Goal: Task Accomplishment & Management: Manage account settings

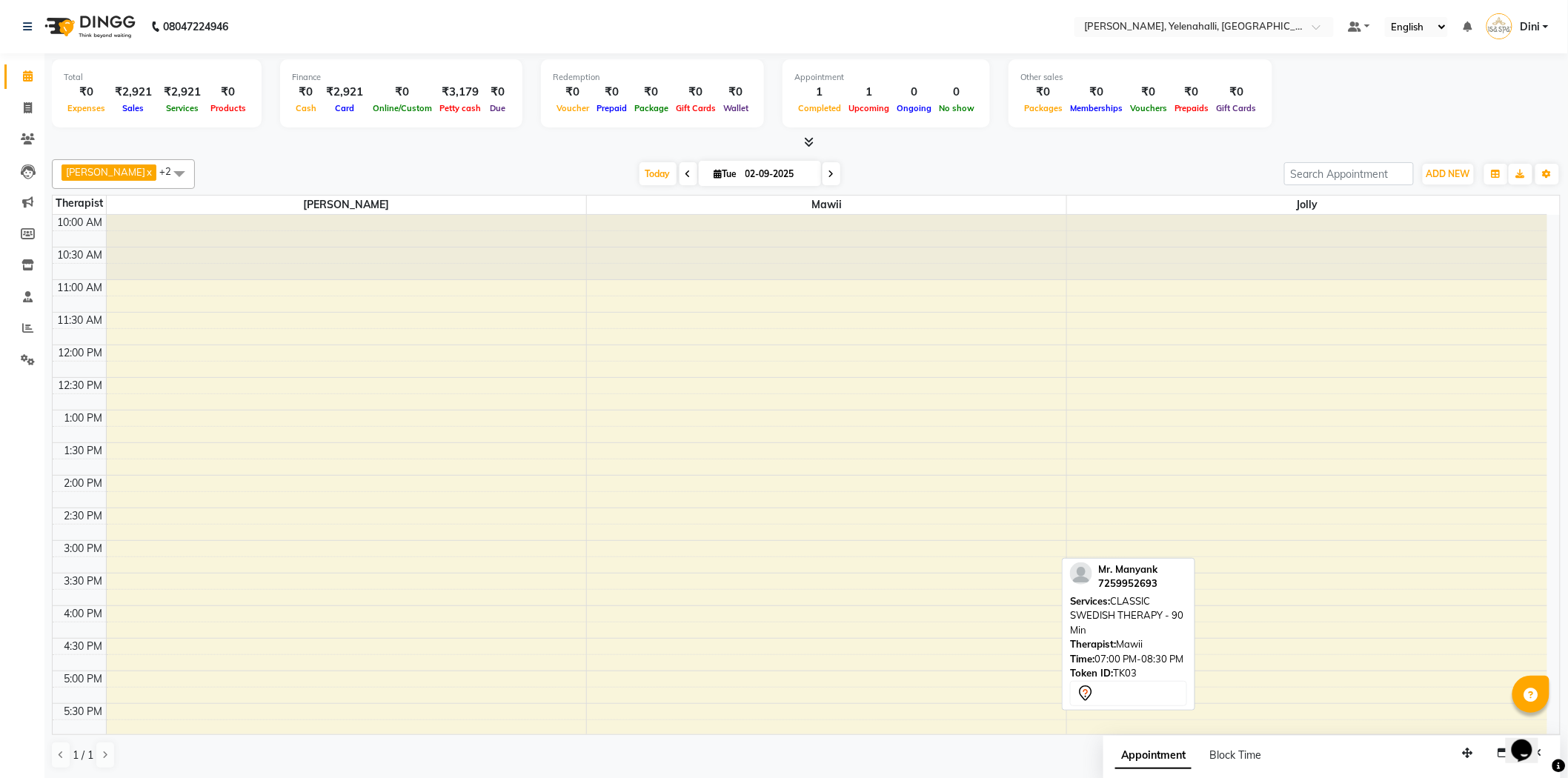
scroll to position [200, 0]
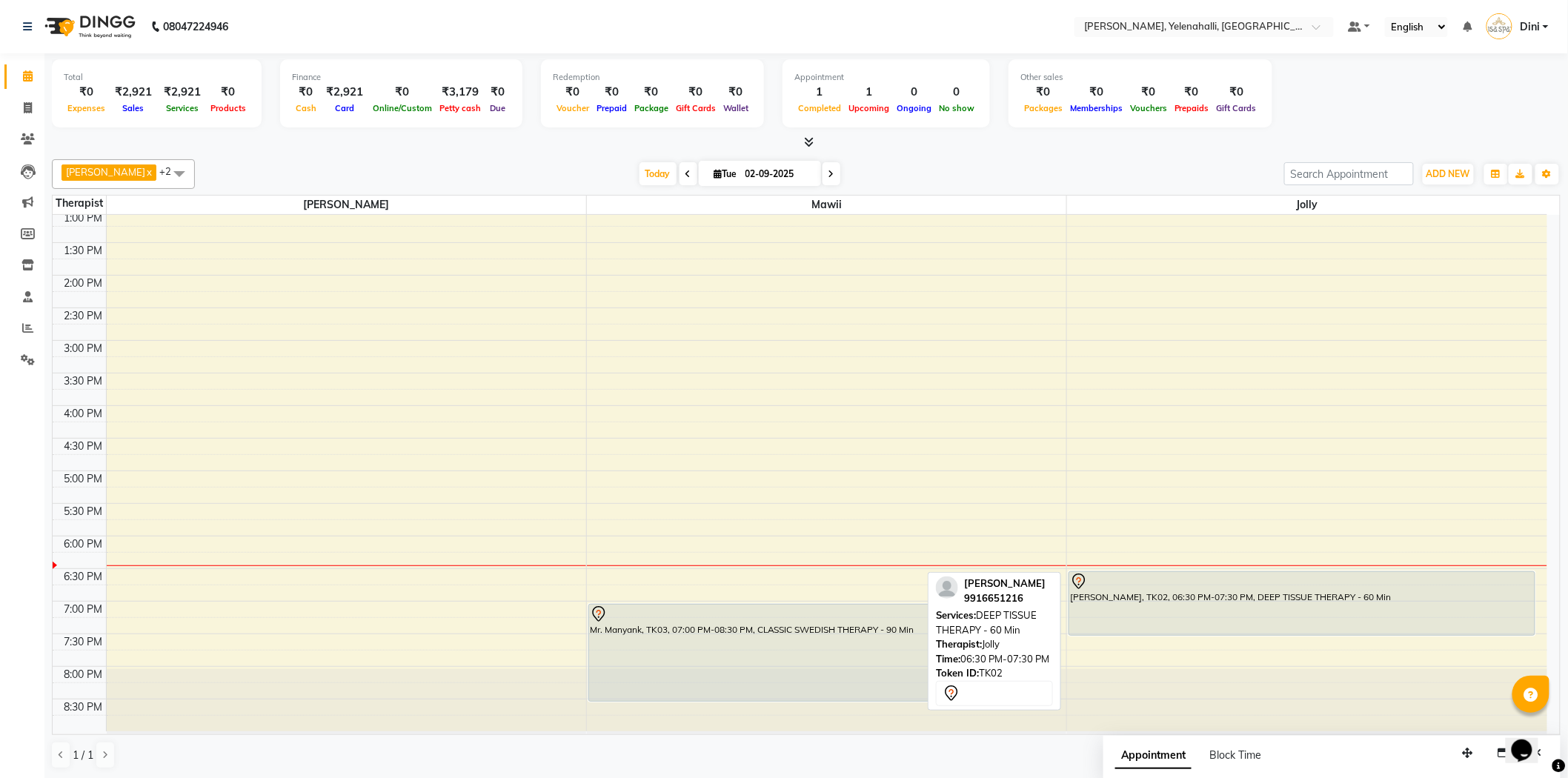
click at [1187, 610] on div "Mr. Monohar, TK02, 06:30 PM-07:30 PM, DEEP TISSUE THERAPY - 60 Min" at bounding box center [1301, 603] width 465 height 63
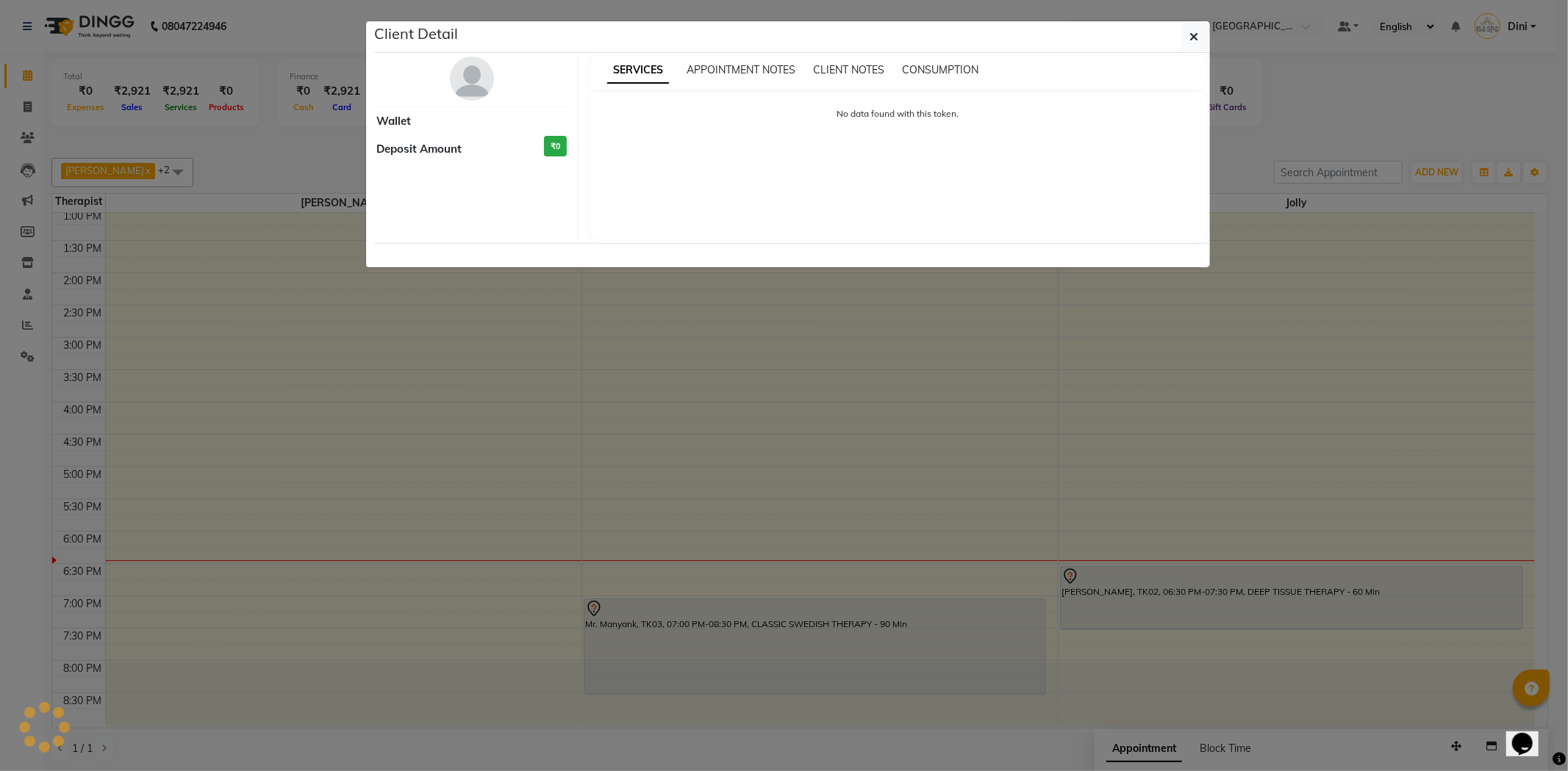
select select "7"
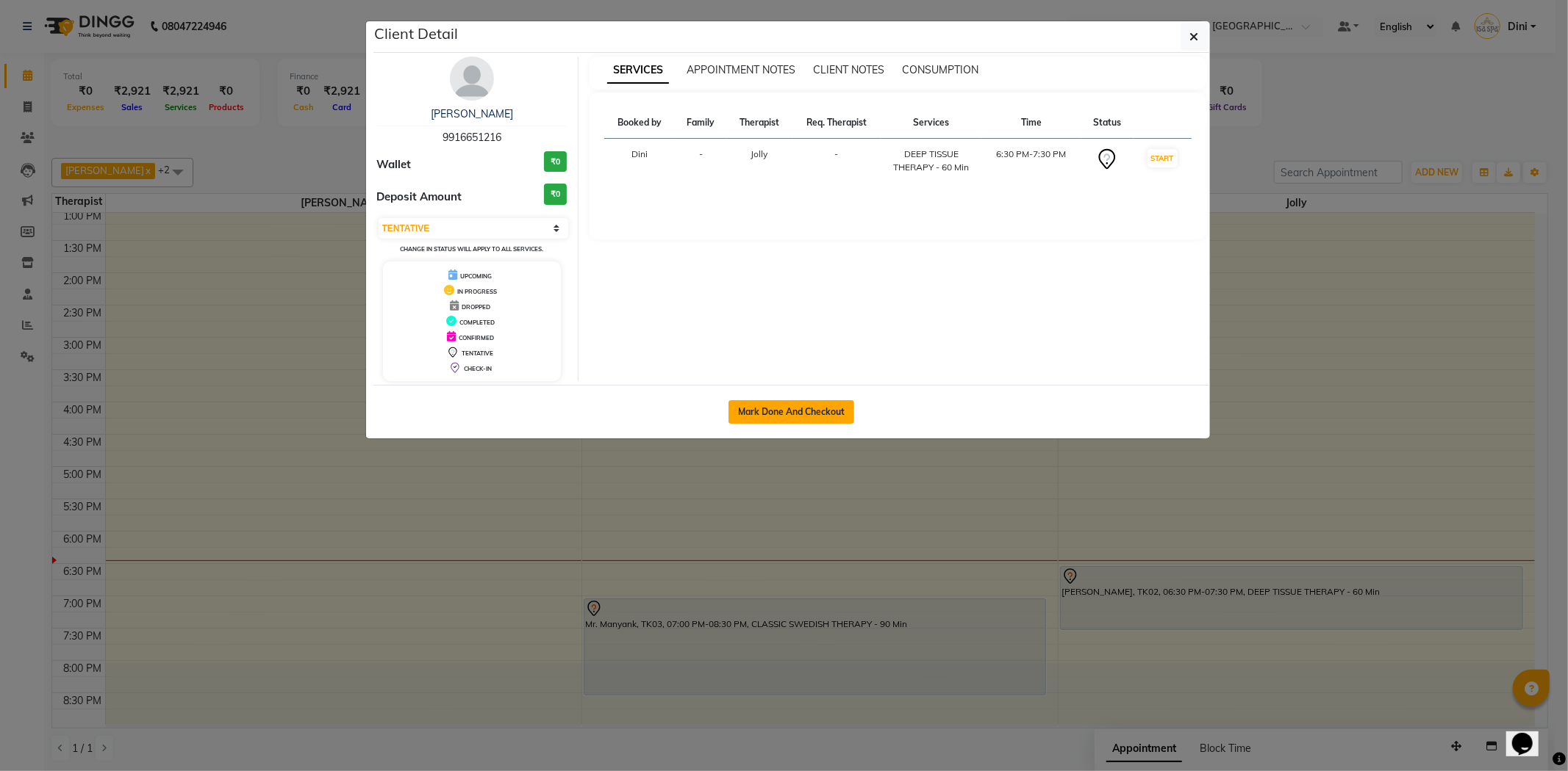
click at [789, 408] on button "Mark Done And Checkout" at bounding box center [791, 412] width 126 height 24
select select "6121"
select select "service"
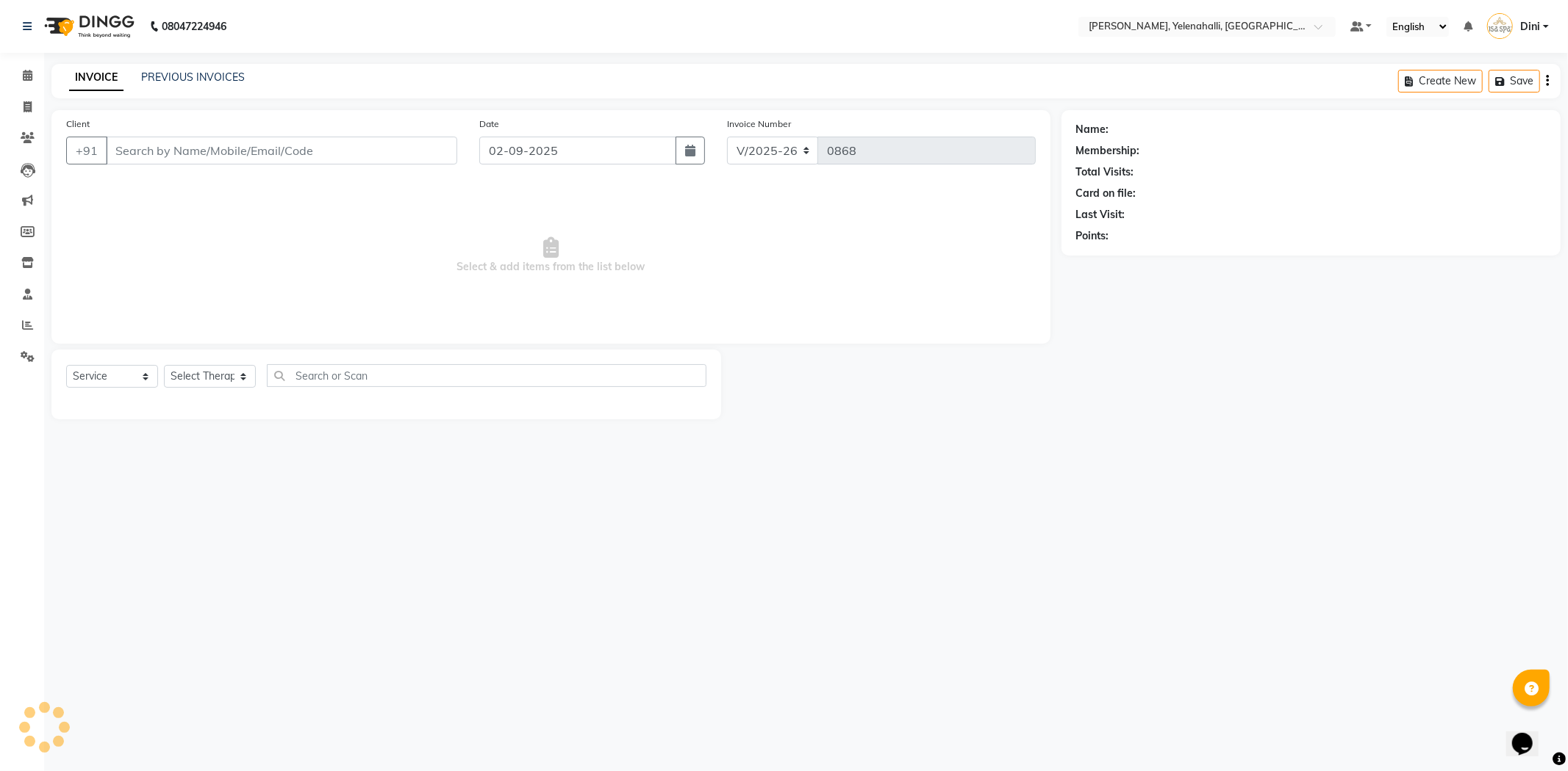
type input "9916651216"
select select "89721"
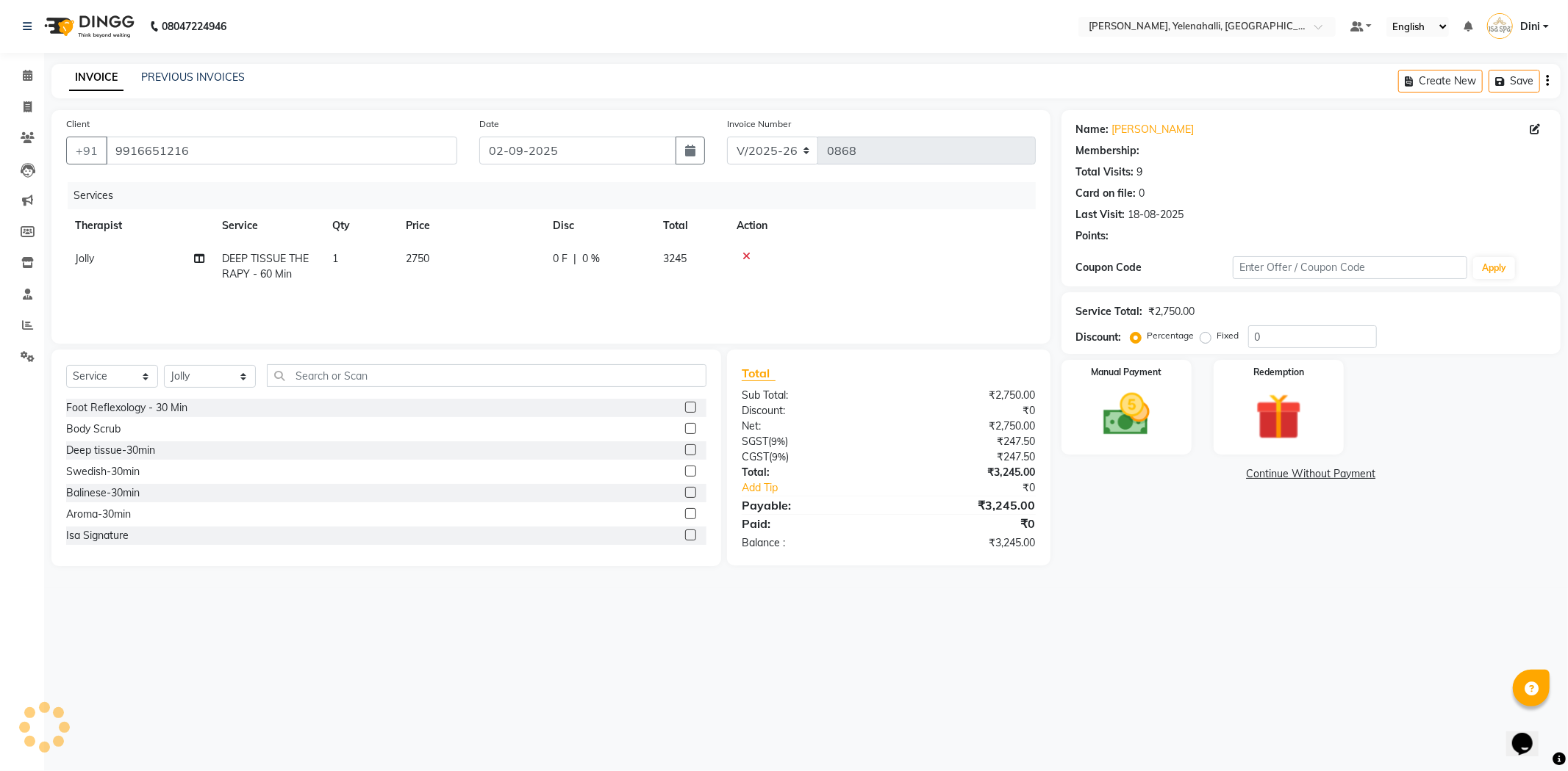
select select "1: Object"
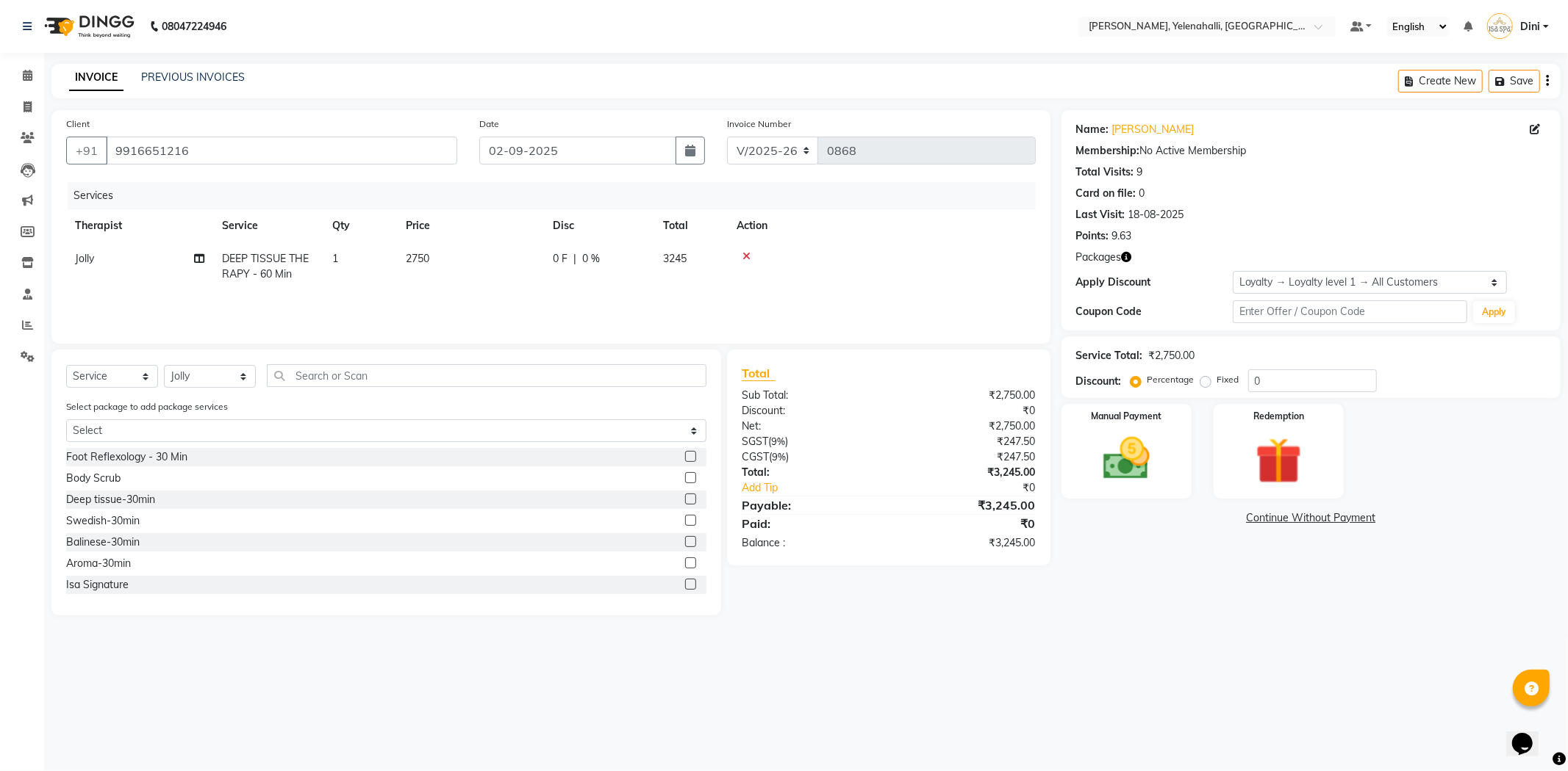
click at [744, 253] on icon at bounding box center [746, 256] width 8 height 10
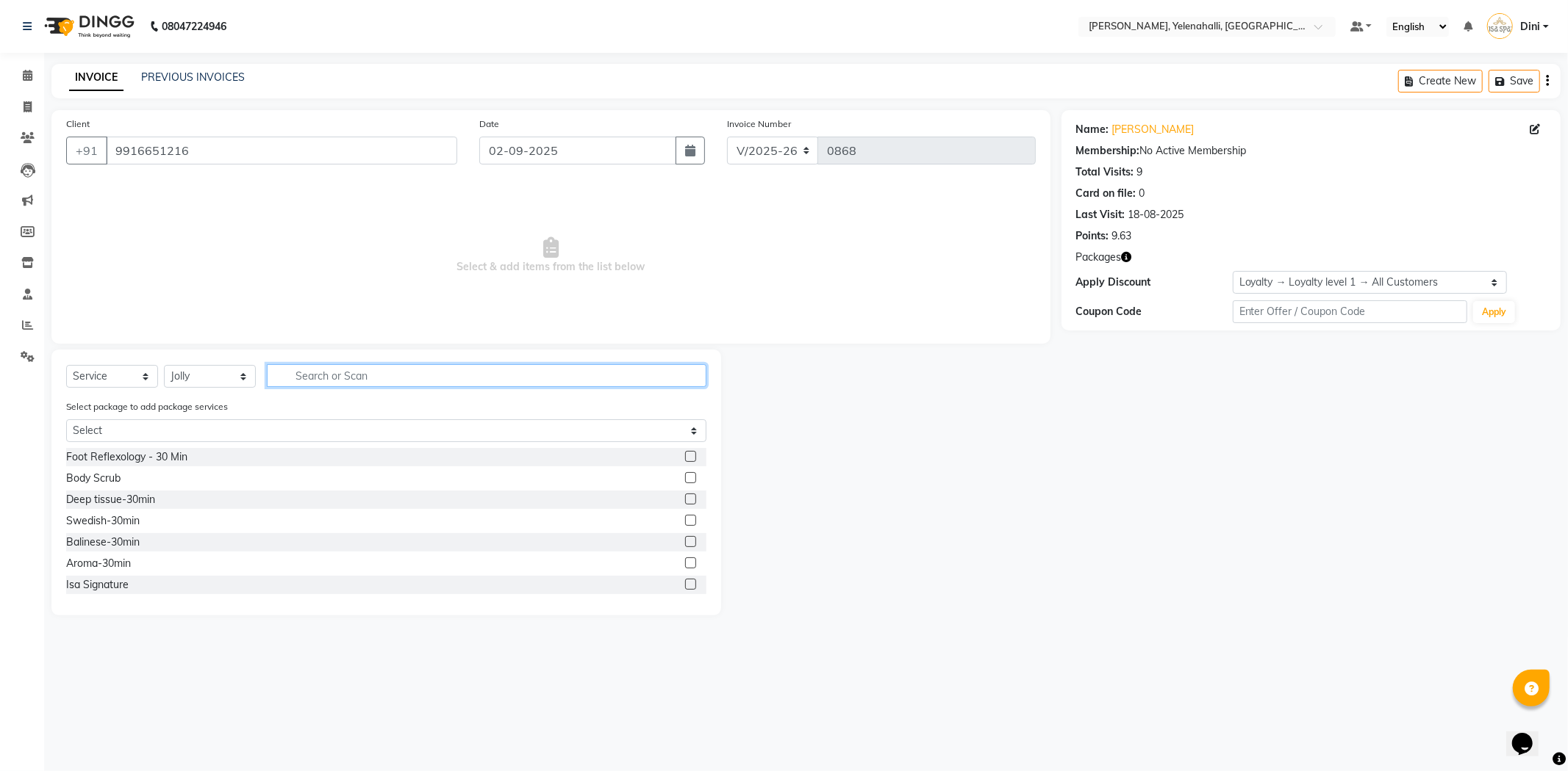
click at [299, 370] on input "text" at bounding box center [486, 375] width 440 height 23
type input "bali"
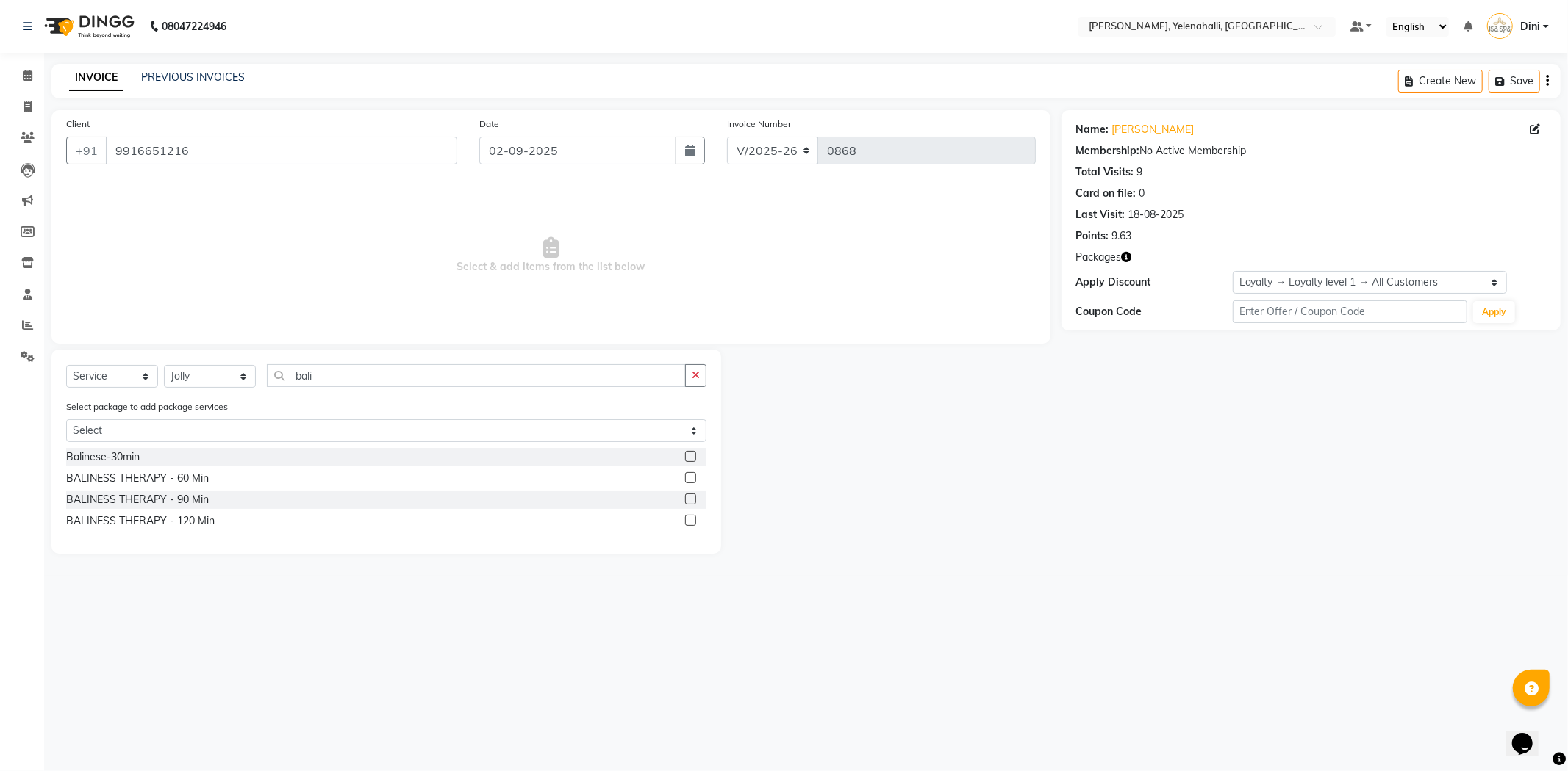
click at [692, 499] on label at bounding box center [691, 499] width 11 height 11
click at [692, 499] on input "checkbox" at bounding box center [690, 499] width 10 height 9
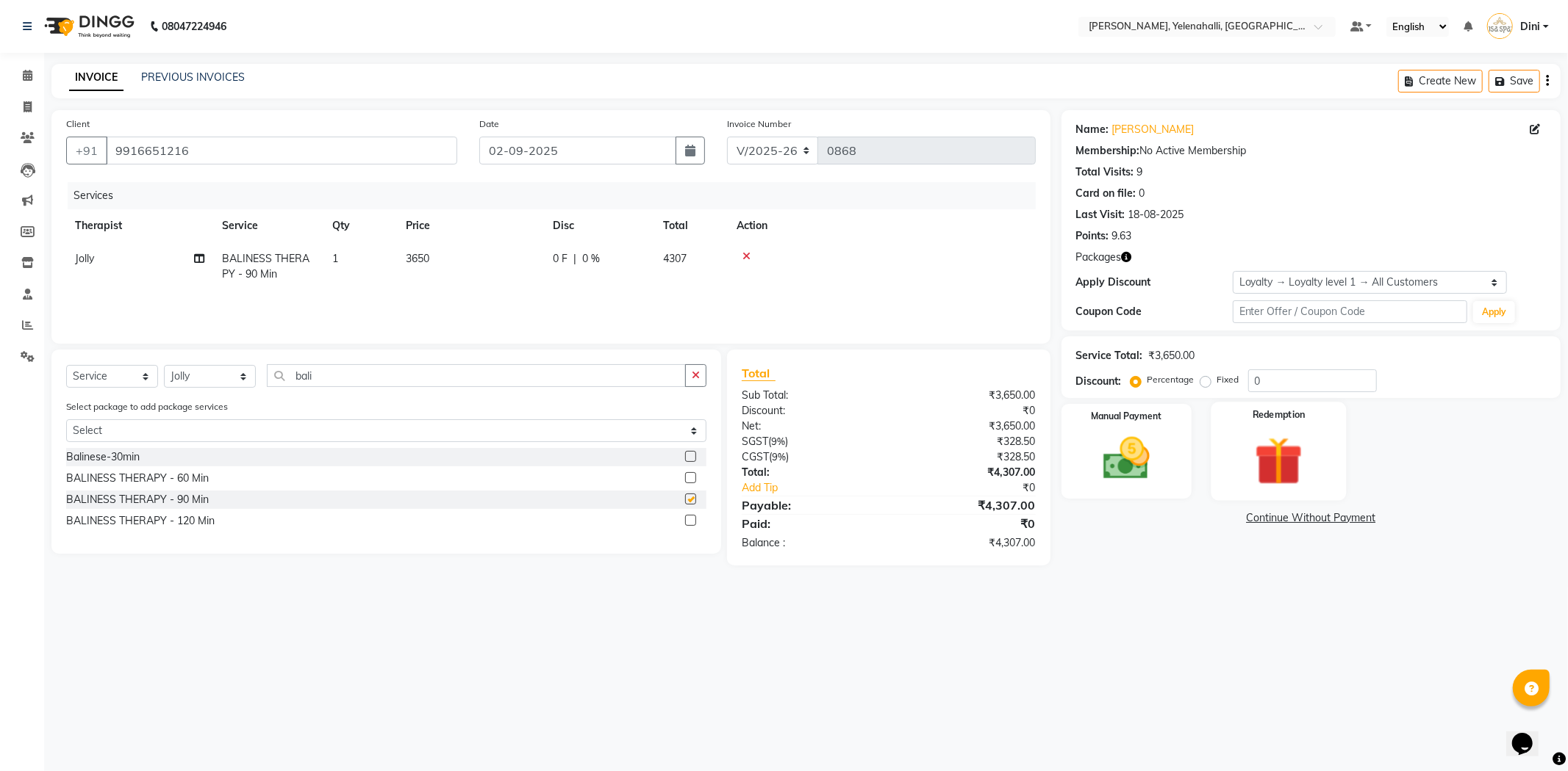
checkbox input "false"
click at [1259, 445] on img at bounding box center [1278, 461] width 78 height 60
click at [1240, 515] on span "Package 1" at bounding box center [1238, 519] width 51 height 17
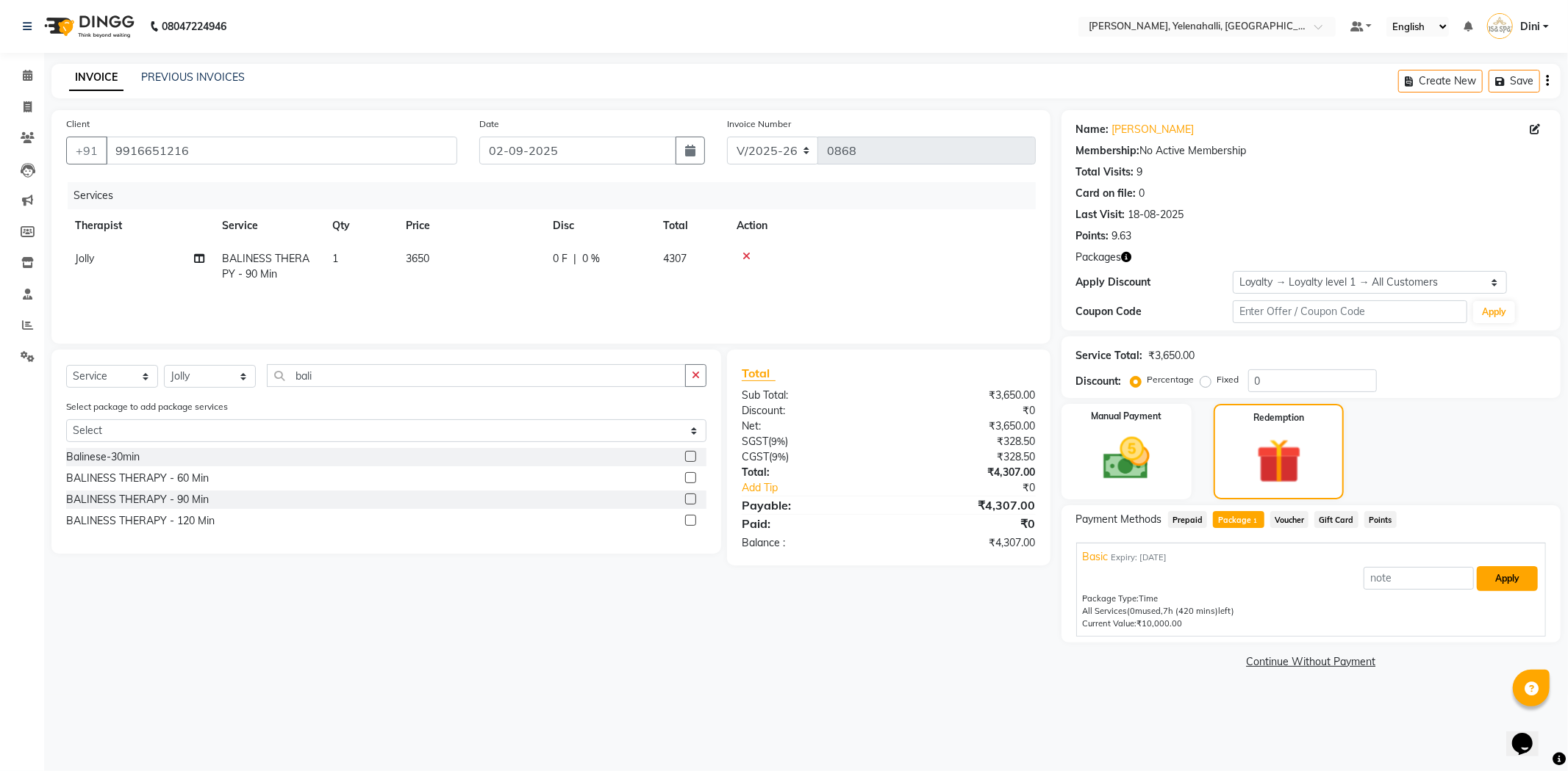
click at [1499, 577] on button "Apply" at bounding box center [1506, 579] width 61 height 25
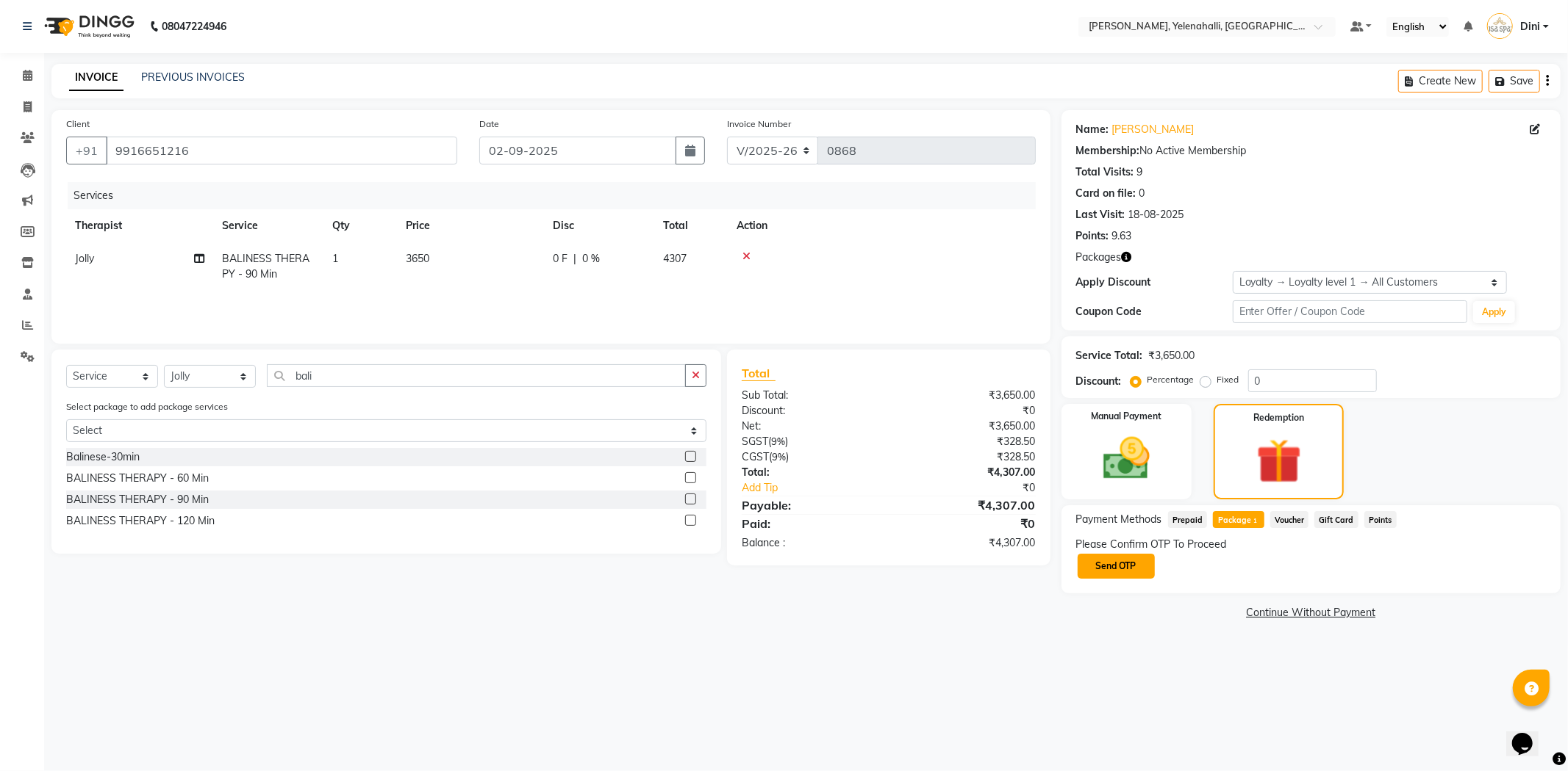
click at [1136, 567] on button "Send OTP" at bounding box center [1116, 567] width 77 height 25
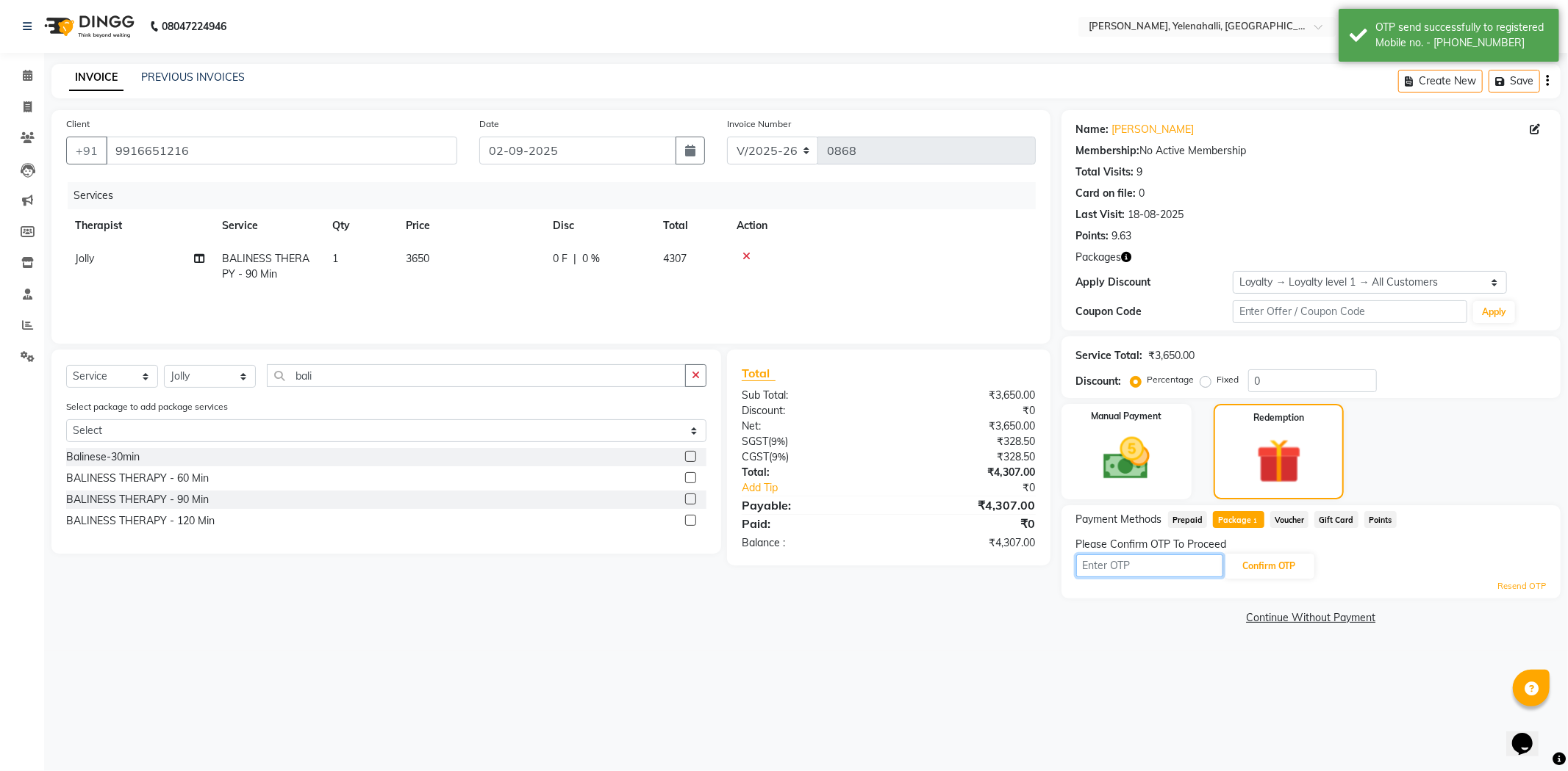
click at [1106, 567] on input "text" at bounding box center [1150, 566] width 147 height 23
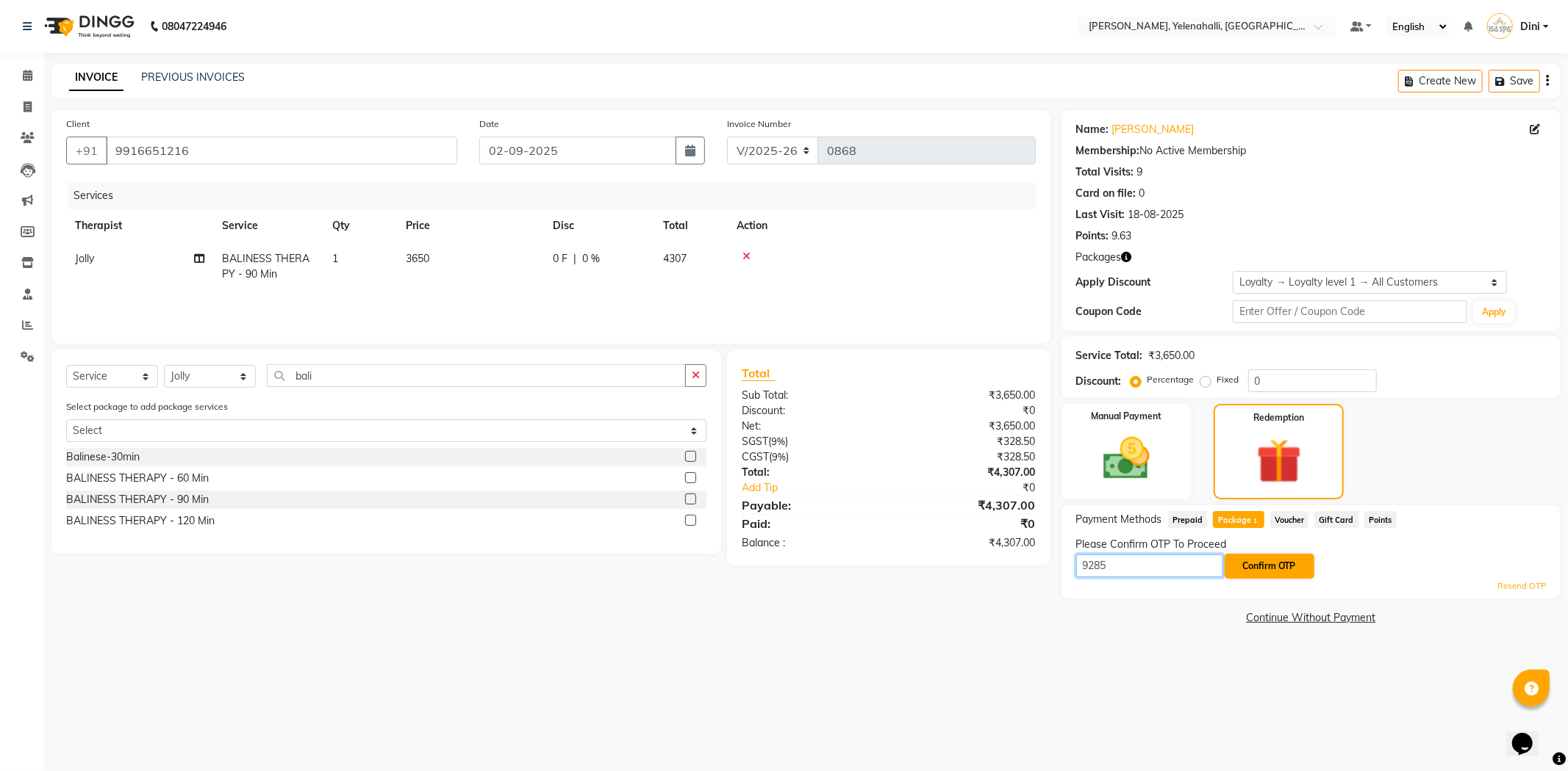
type input "9285"
click at [1251, 573] on button "Confirm OTP" at bounding box center [1269, 567] width 89 height 25
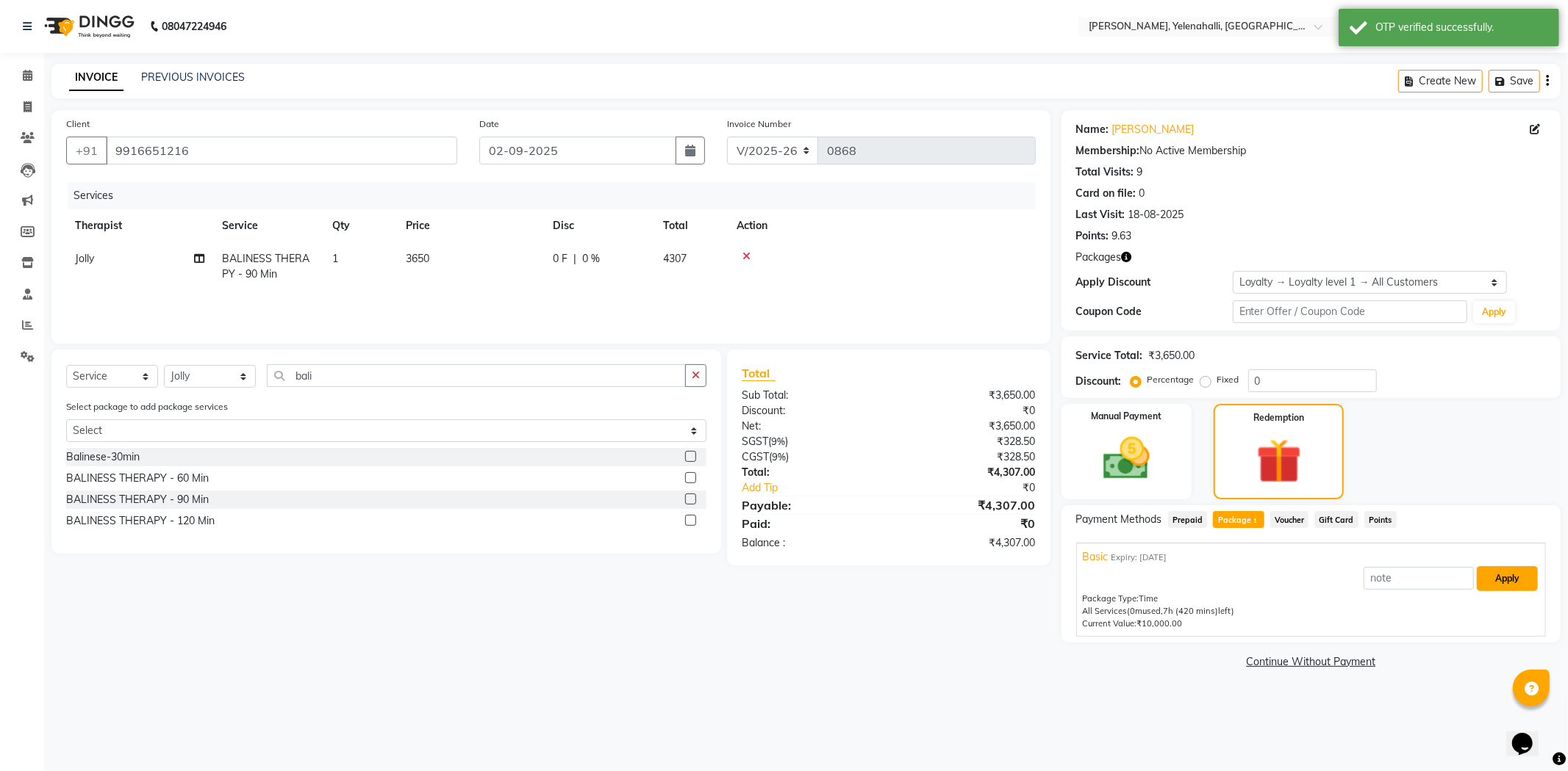
click at [1490, 581] on button "Apply" at bounding box center [1506, 579] width 61 height 25
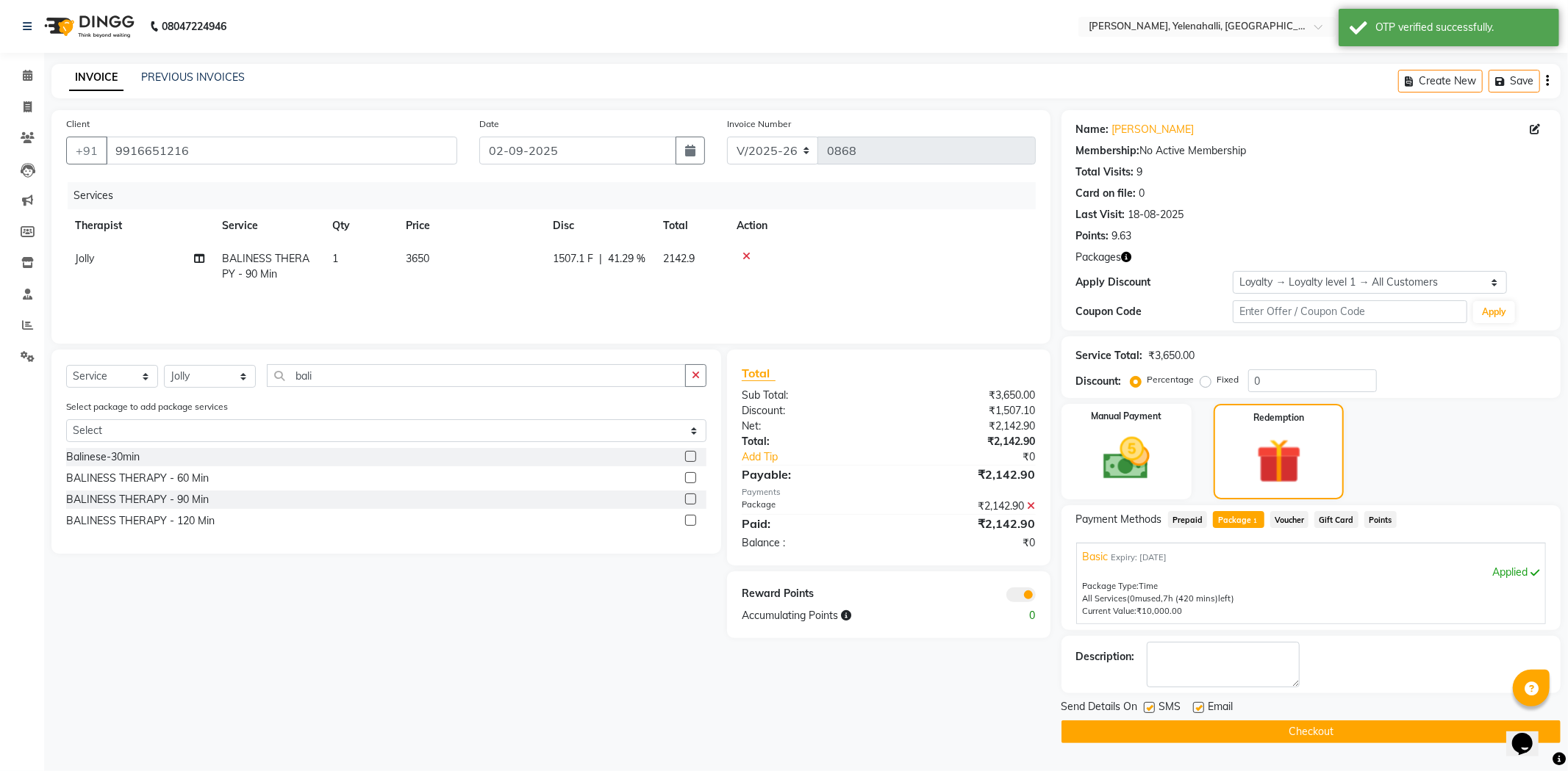
click at [1167, 730] on button "Checkout" at bounding box center [1311, 731] width 499 height 23
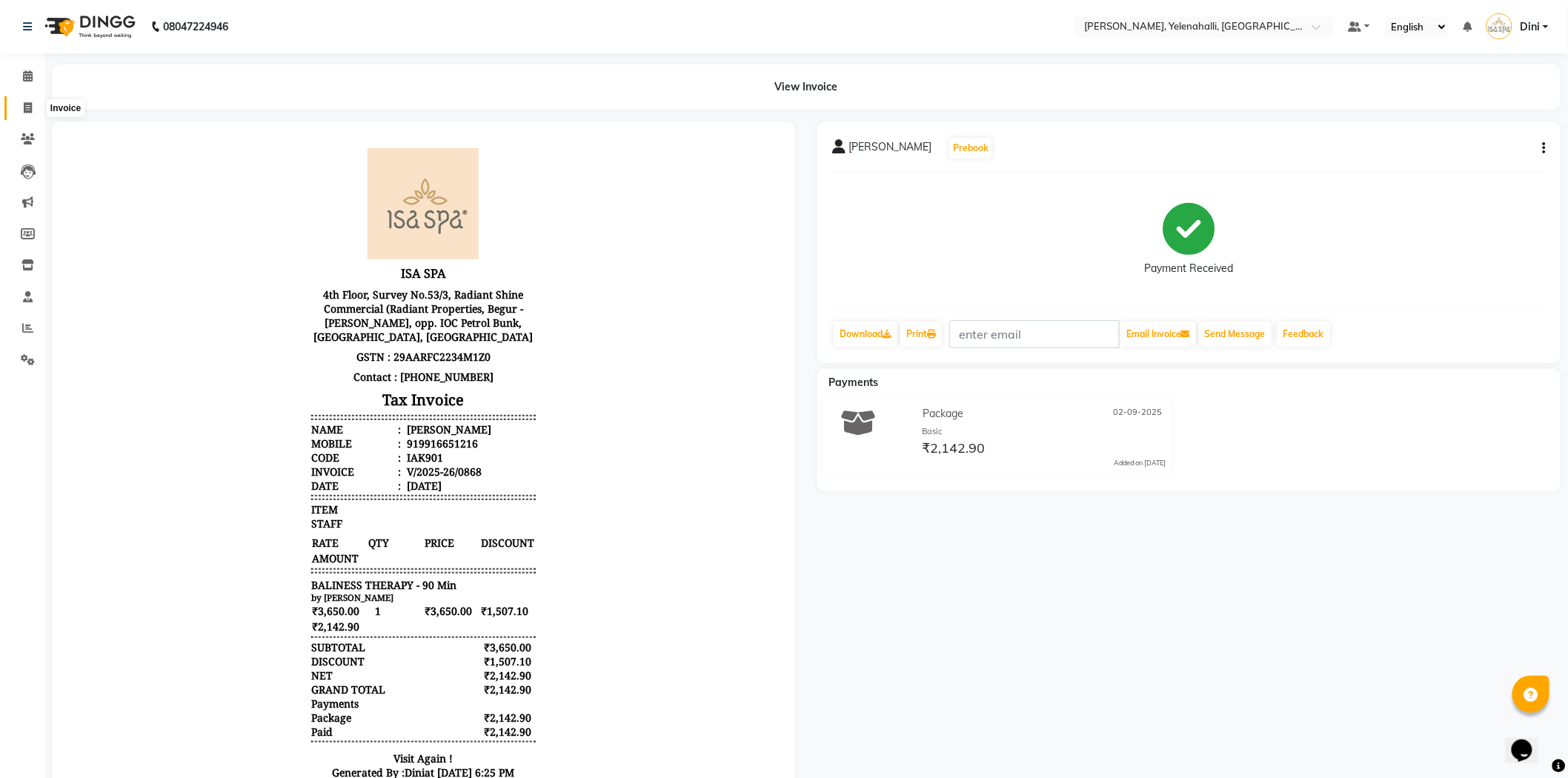
click at [21, 100] on span at bounding box center [28, 108] width 26 height 17
select select "6121"
select select "service"
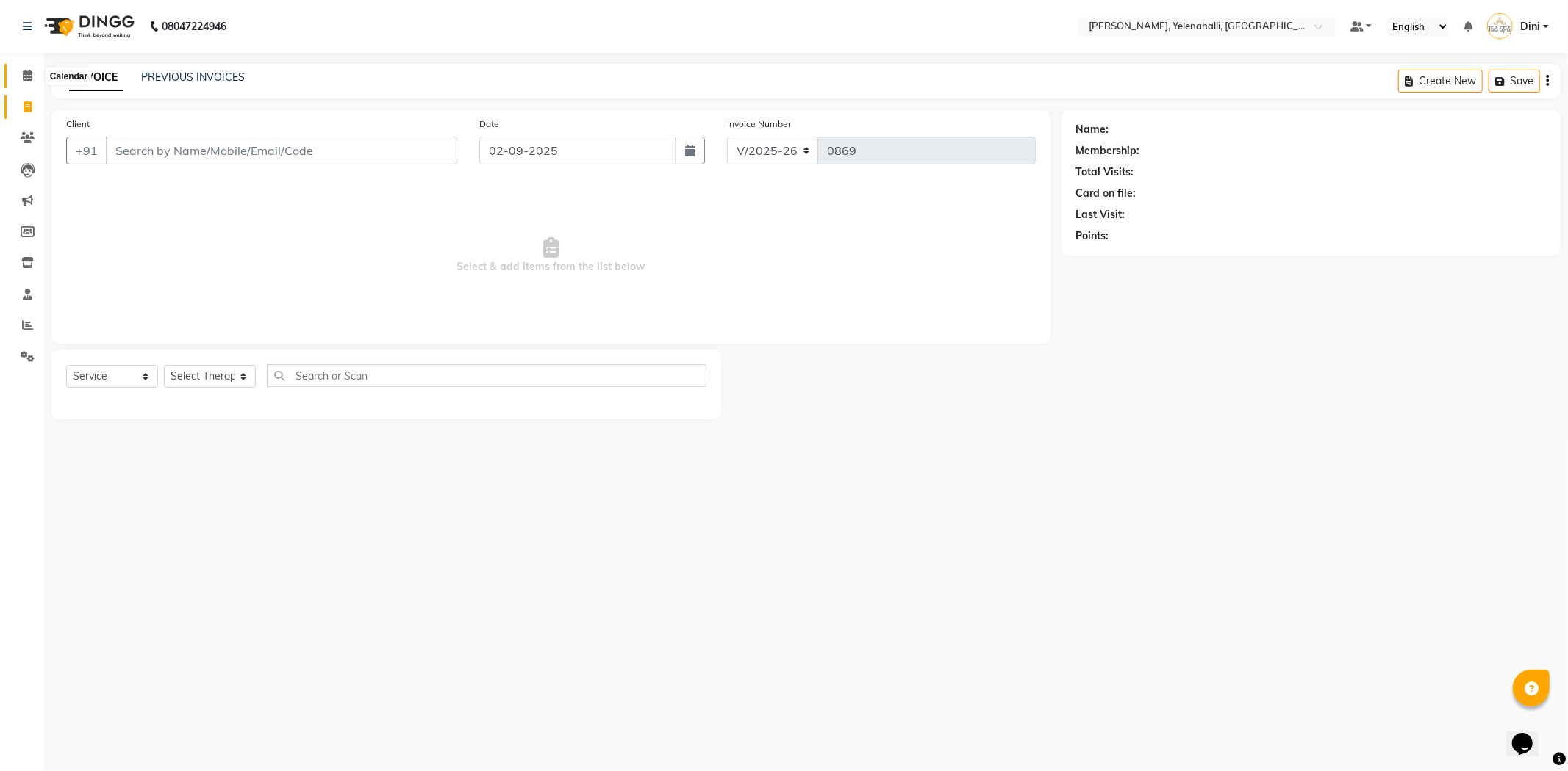
click at [25, 72] on icon at bounding box center [28, 75] width 10 height 11
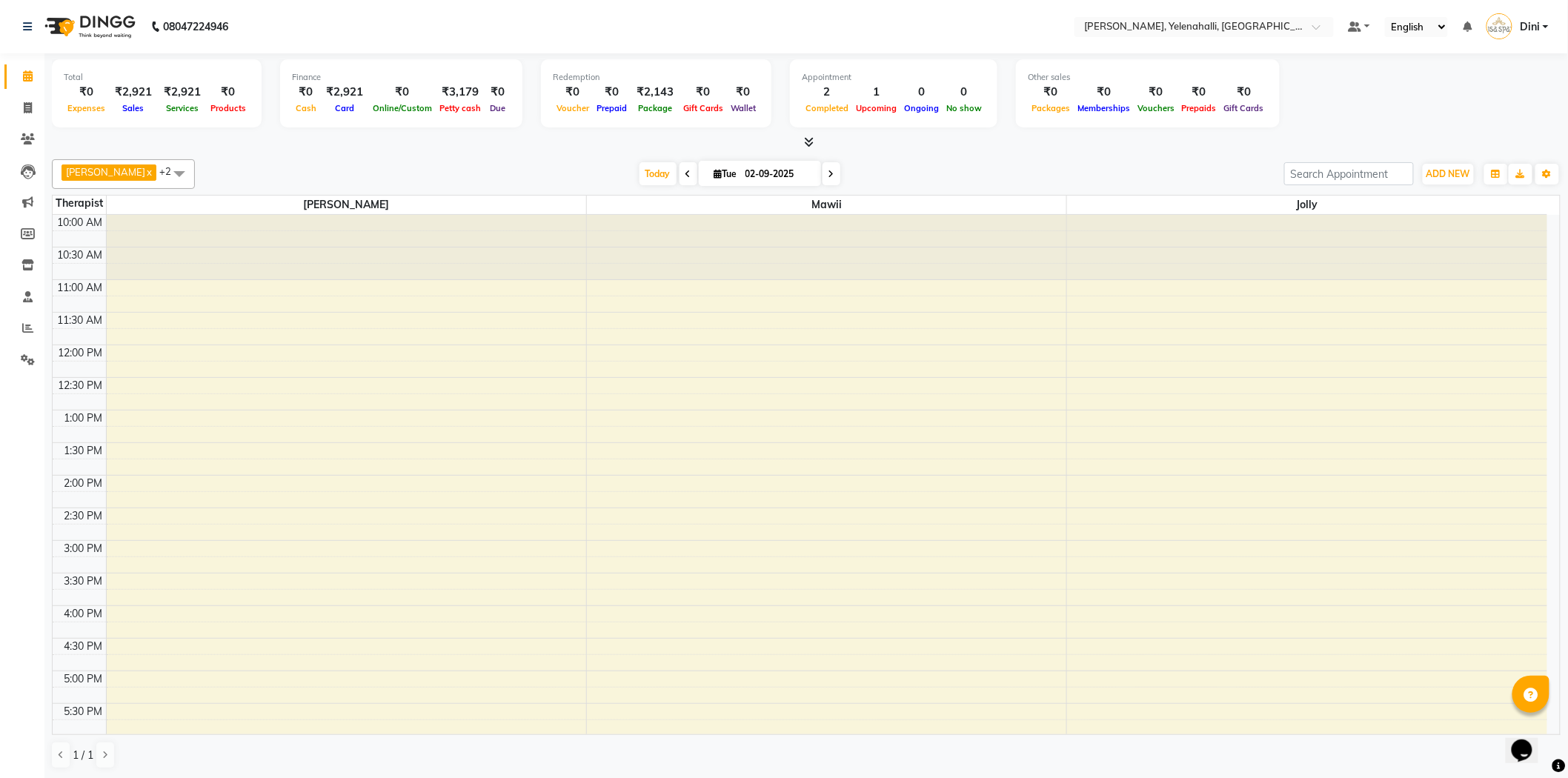
click at [812, 141] on icon at bounding box center [810, 142] width 10 height 11
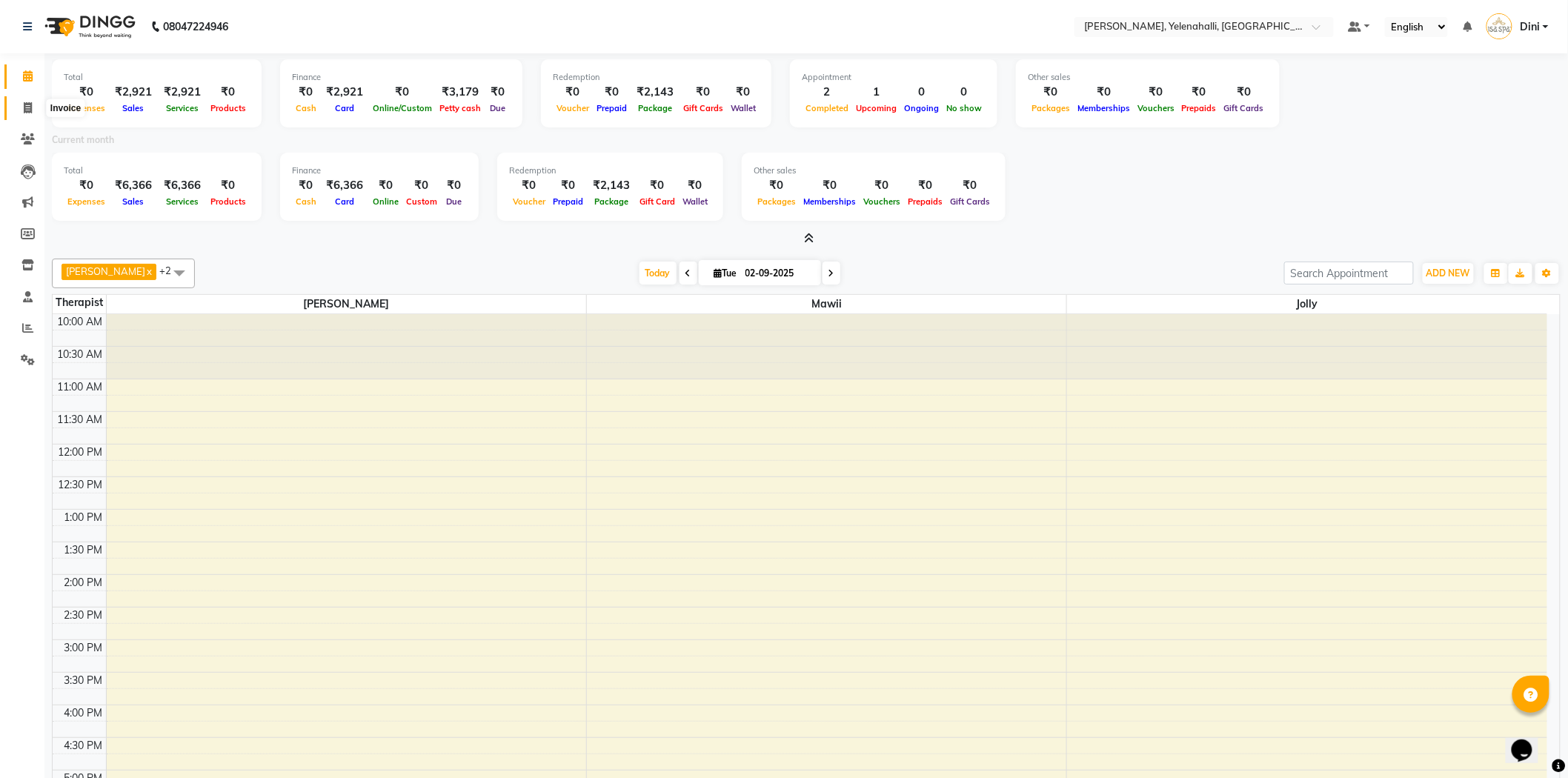
click at [25, 106] on icon at bounding box center [28, 108] width 8 height 11
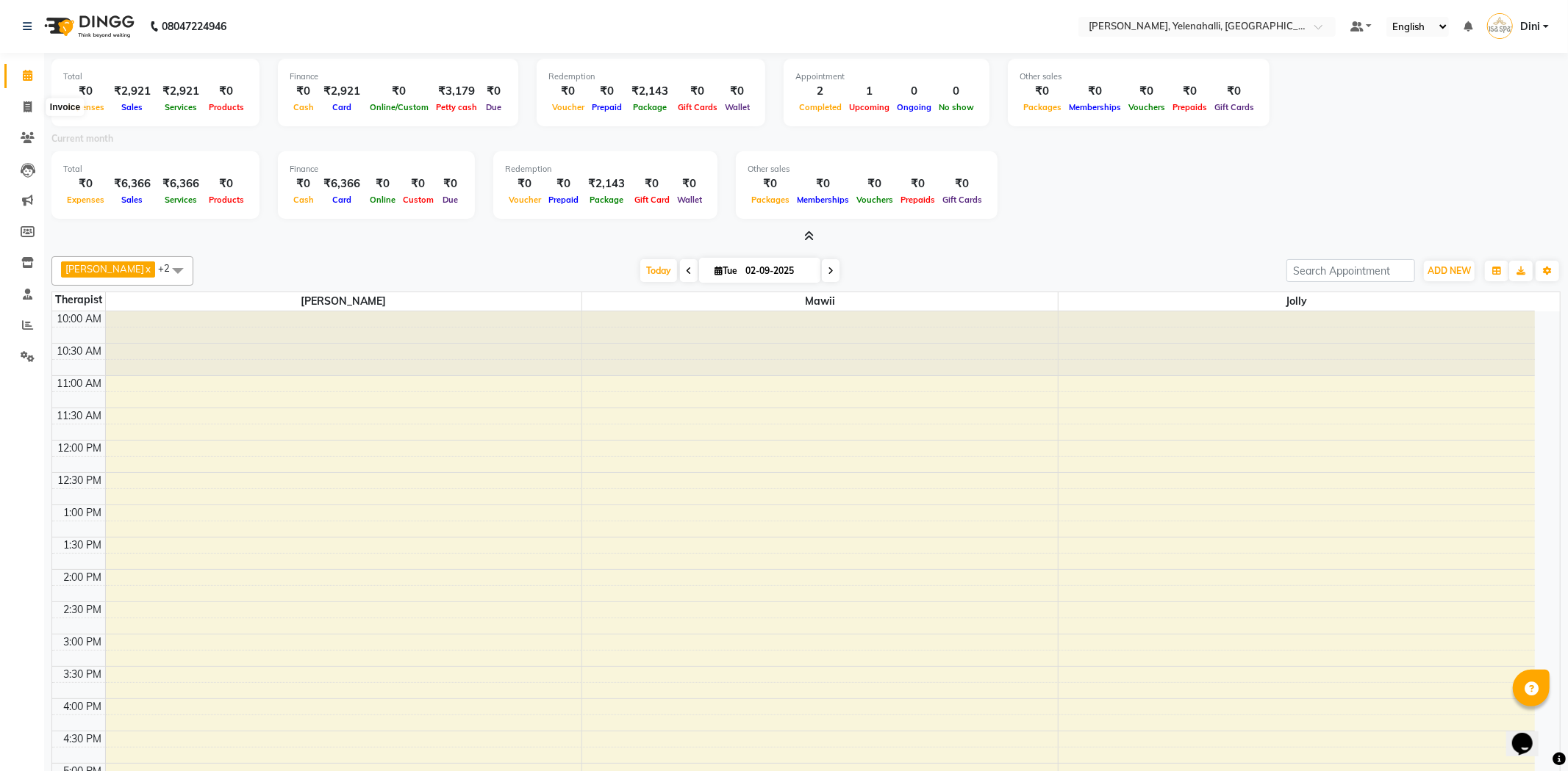
select select "6121"
select select "service"
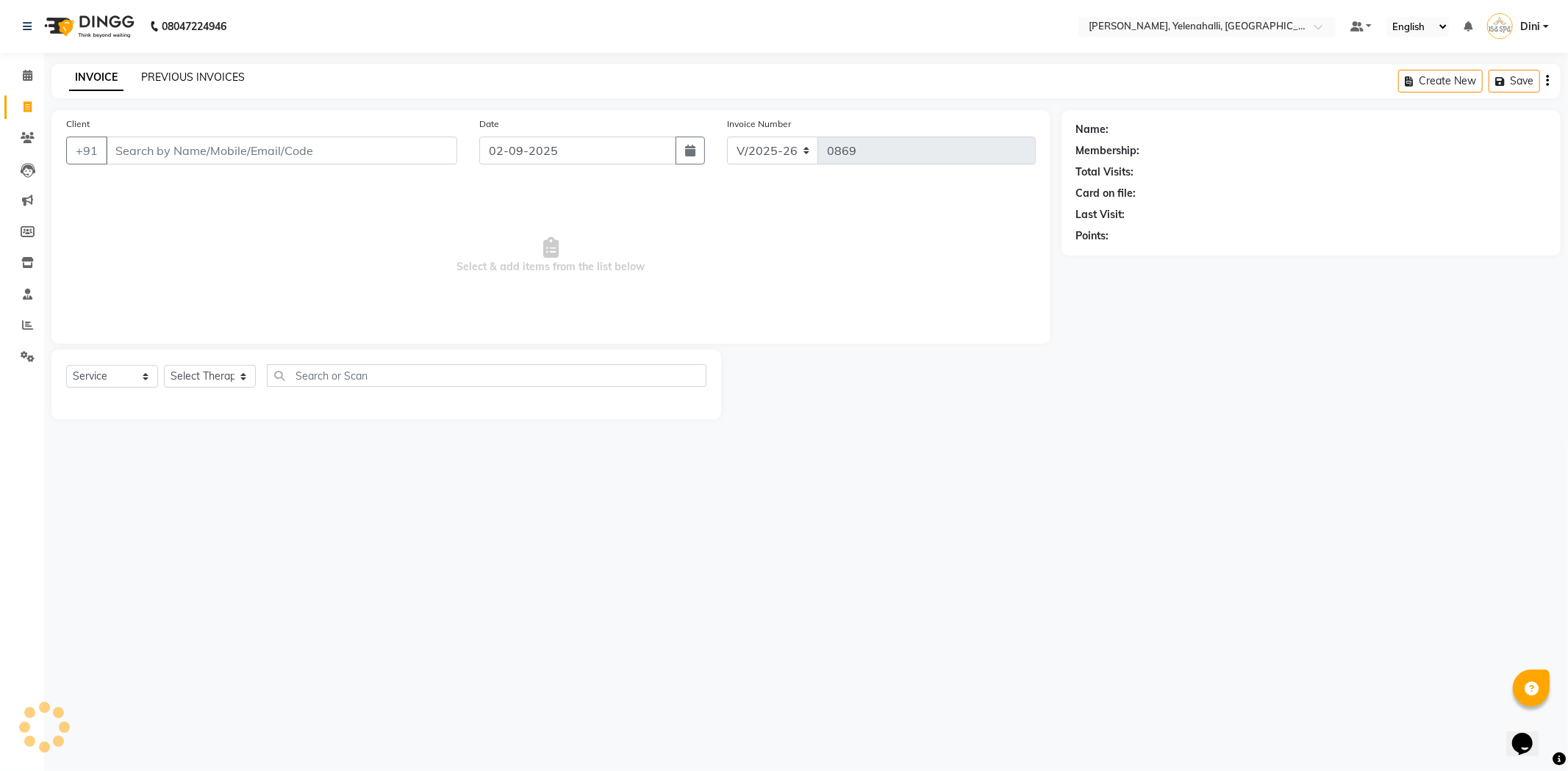
click at [173, 71] on link "PREVIOUS INVOICES" at bounding box center [192, 77] width 104 height 13
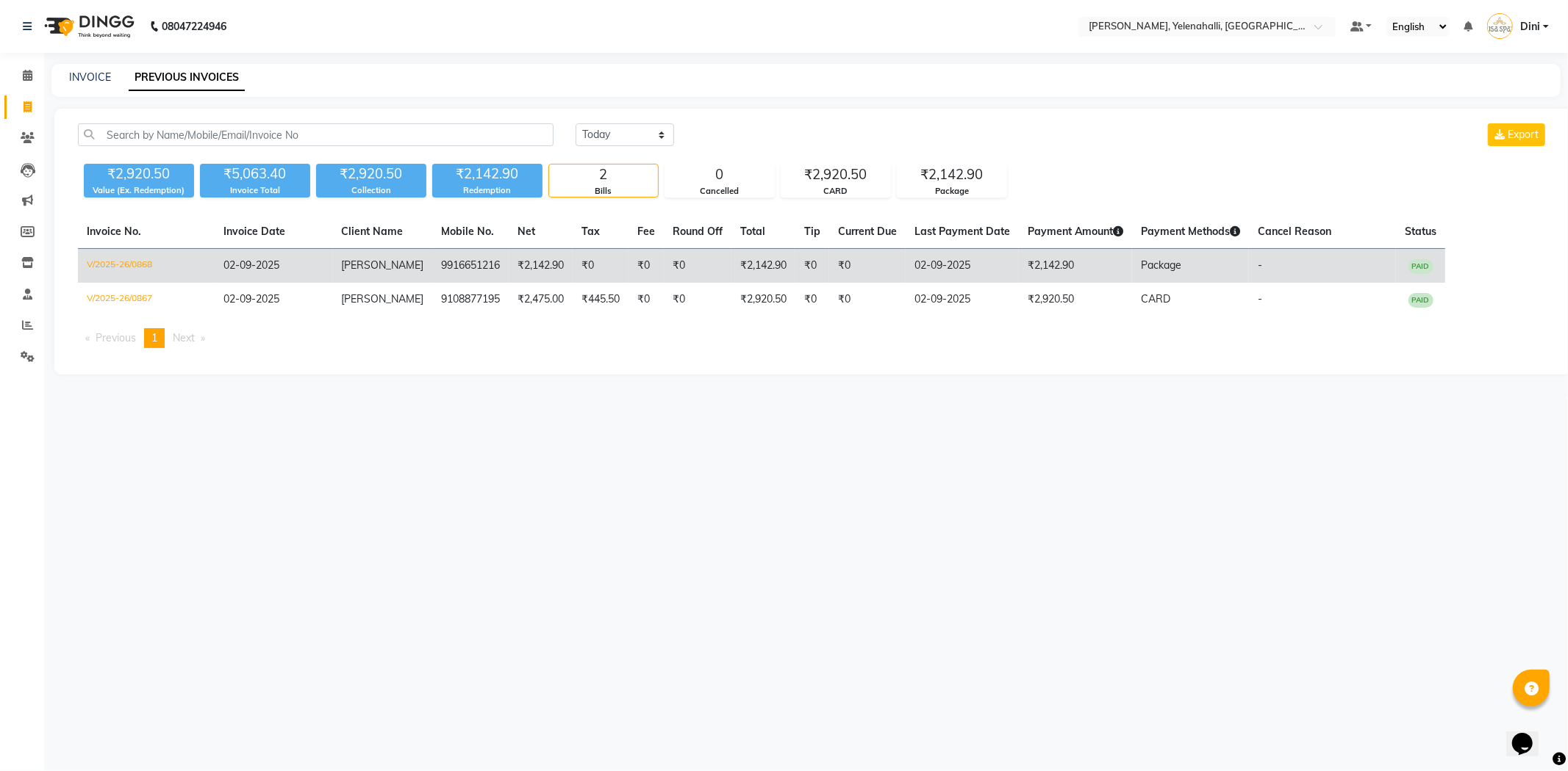
click at [317, 265] on td "02-09-2025" at bounding box center [273, 267] width 117 height 35
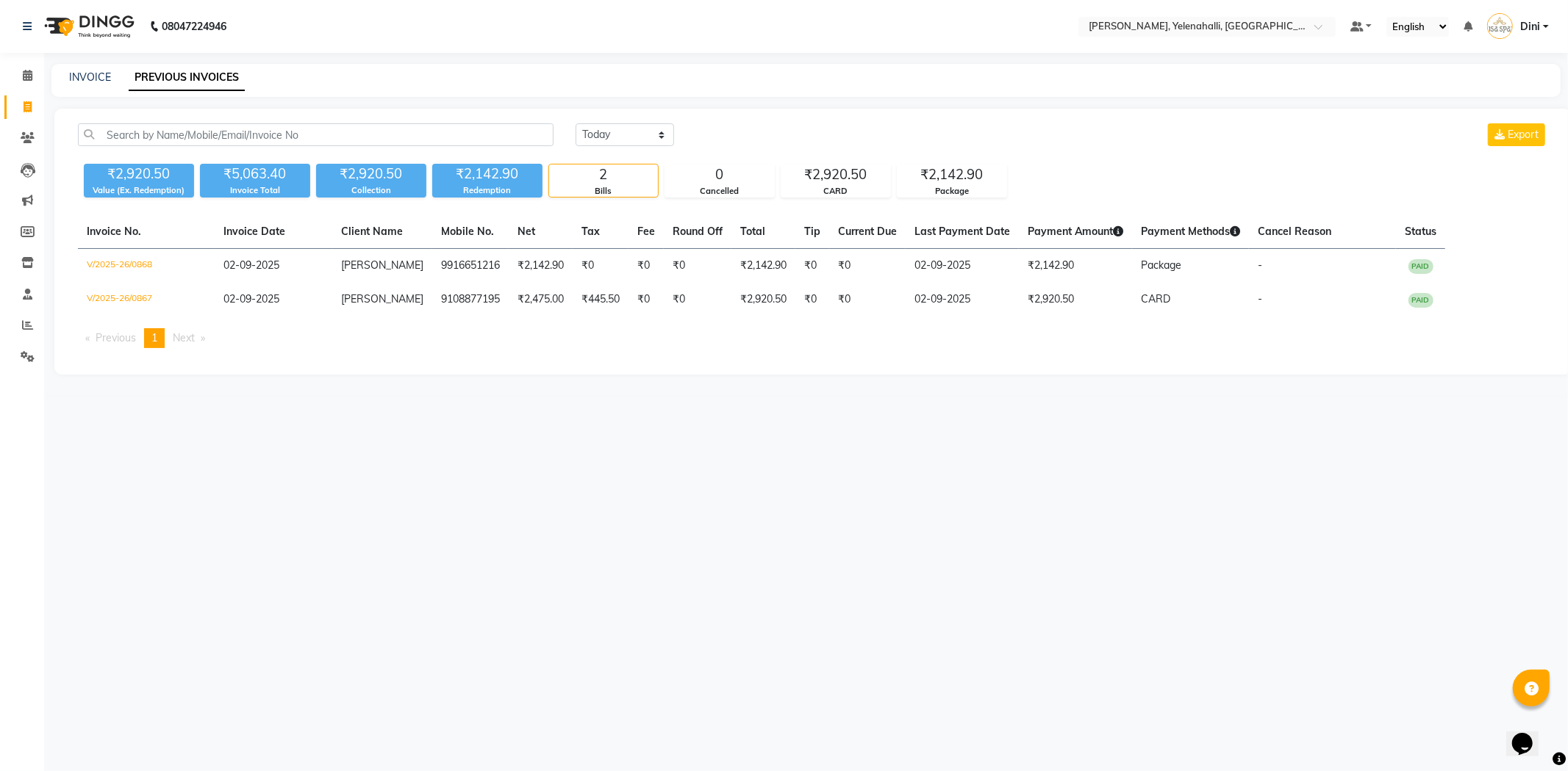
click at [23, 62] on li "Calendar" at bounding box center [22, 76] width 44 height 32
click at [24, 70] on icon at bounding box center [28, 75] width 10 height 11
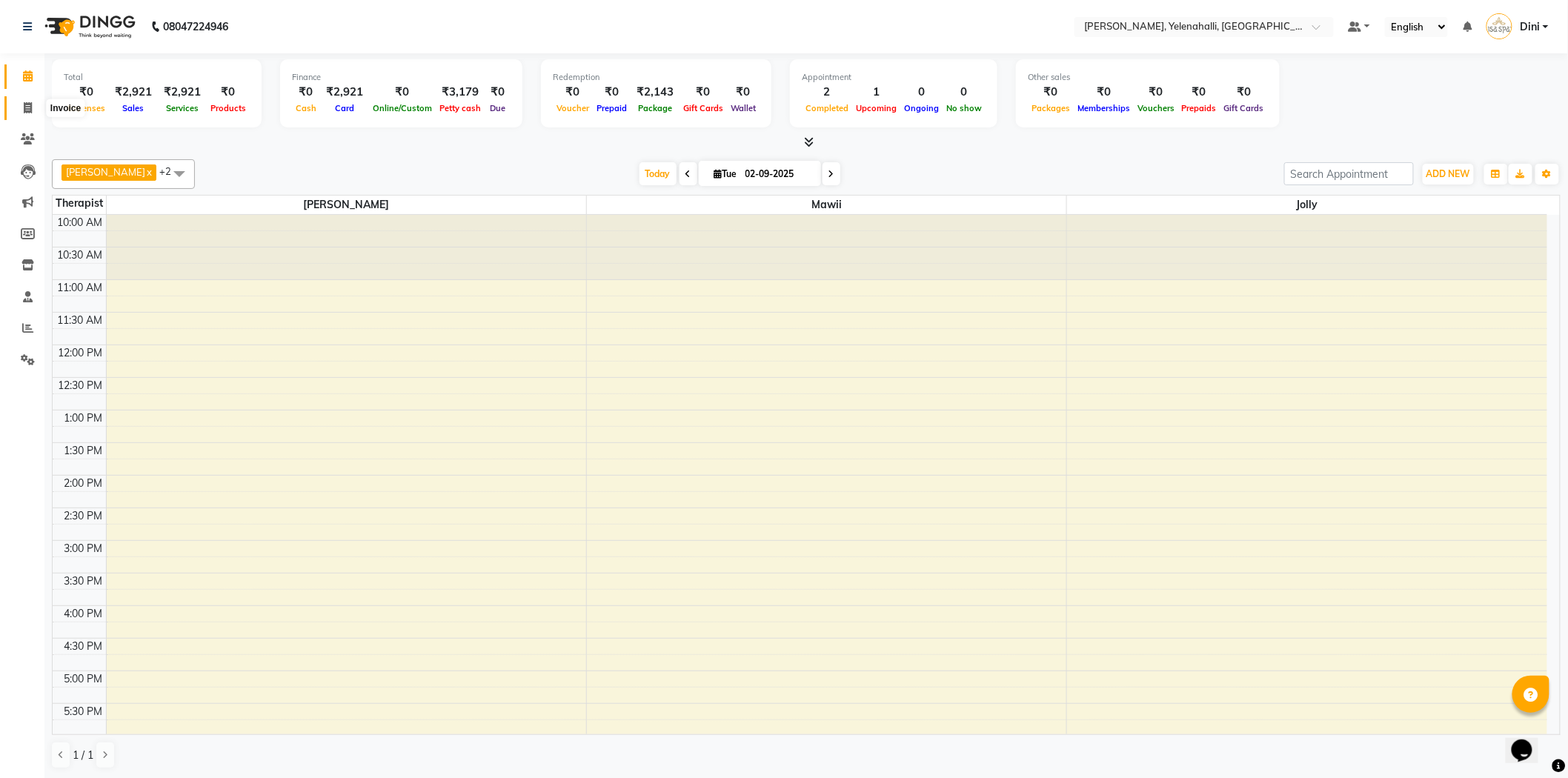
click at [30, 102] on icon at bounding box center [28, 108] width 8 height 11
select select "service"
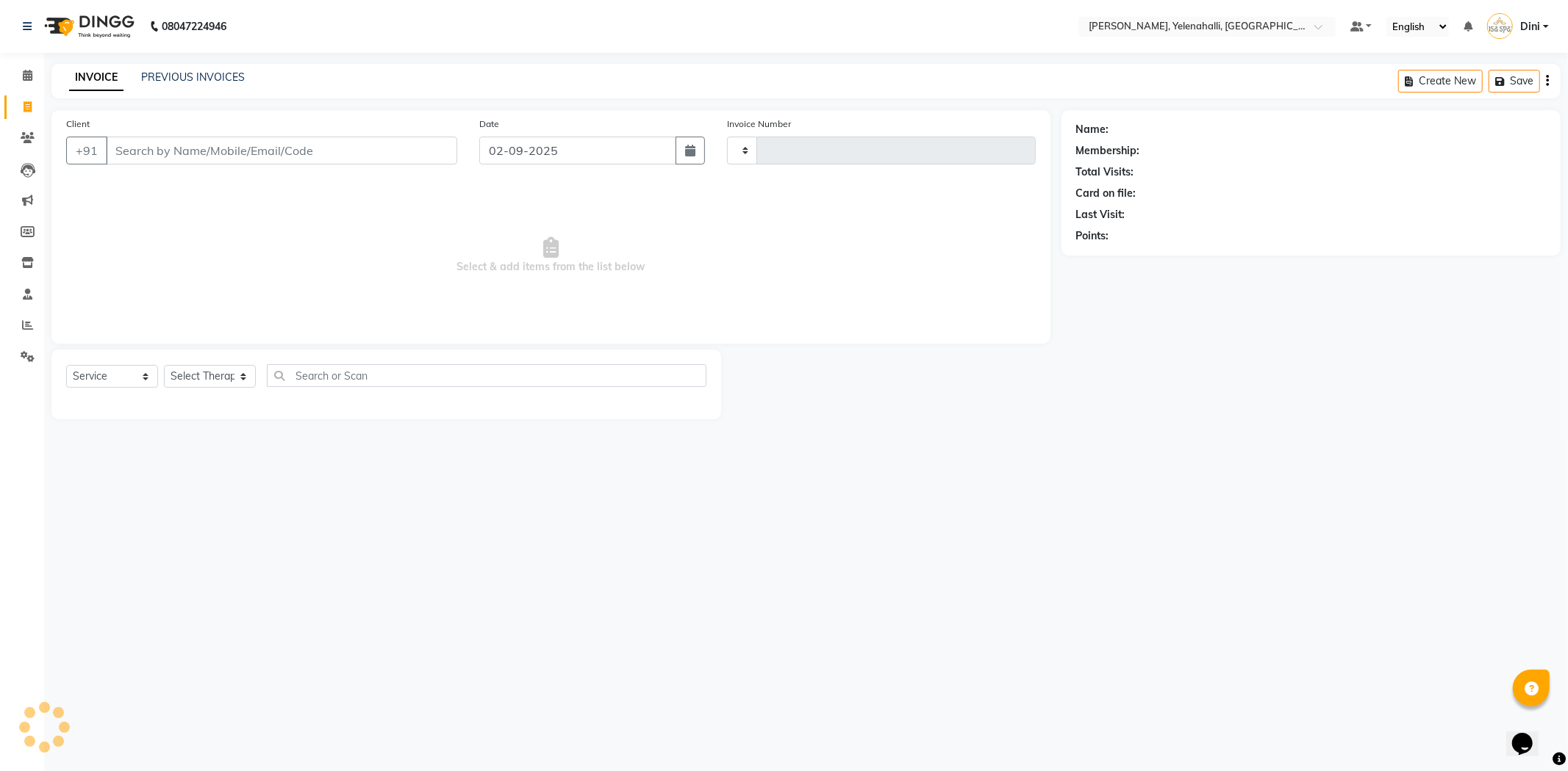
type input "0869"
select select "6121"
click at [159, 142] on input "Client" at bounding box center [282, 150] width 352 height 28
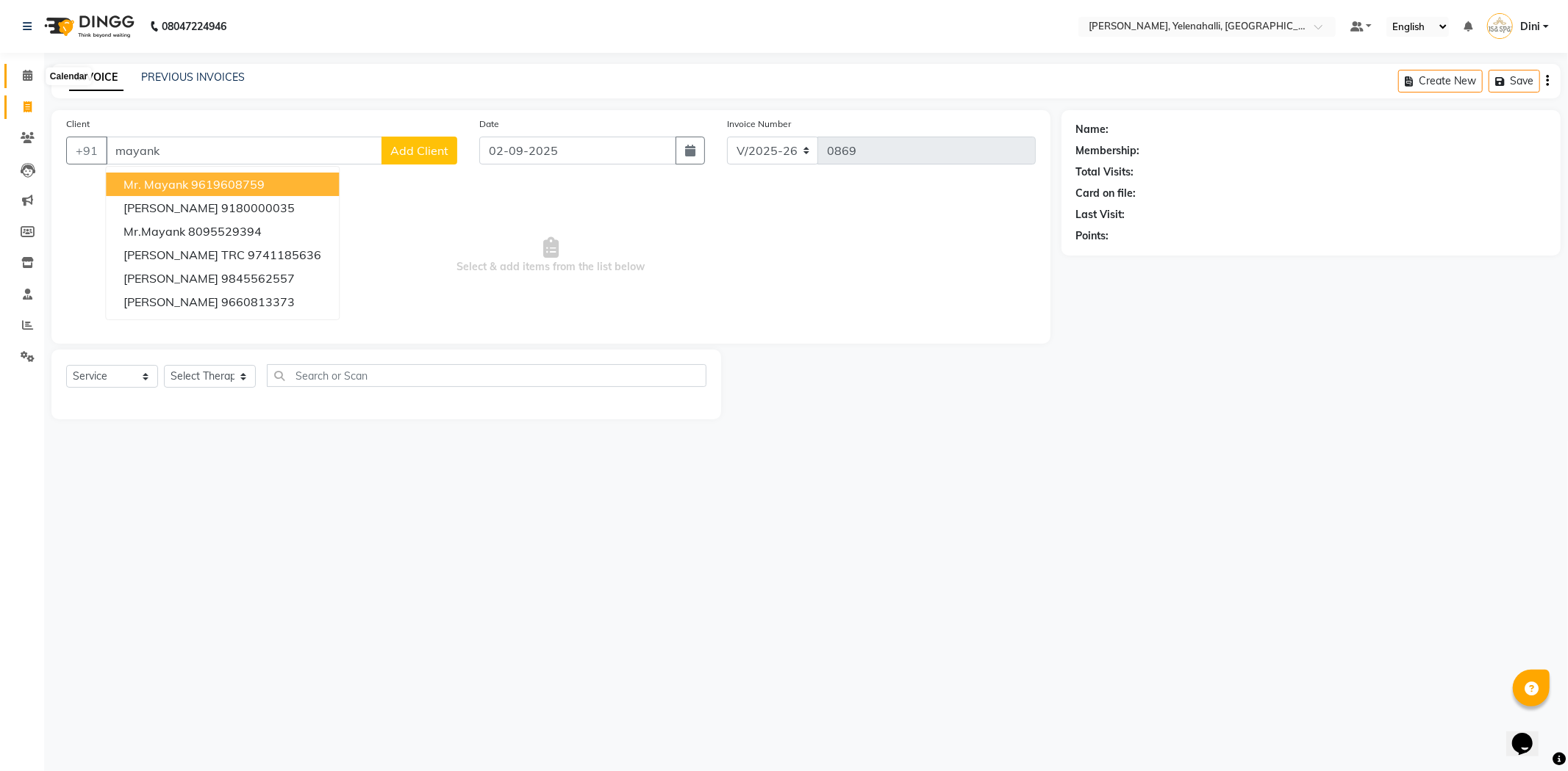
click at [25, 76] on icon at bounding box center [28, 75] width 10 height 11
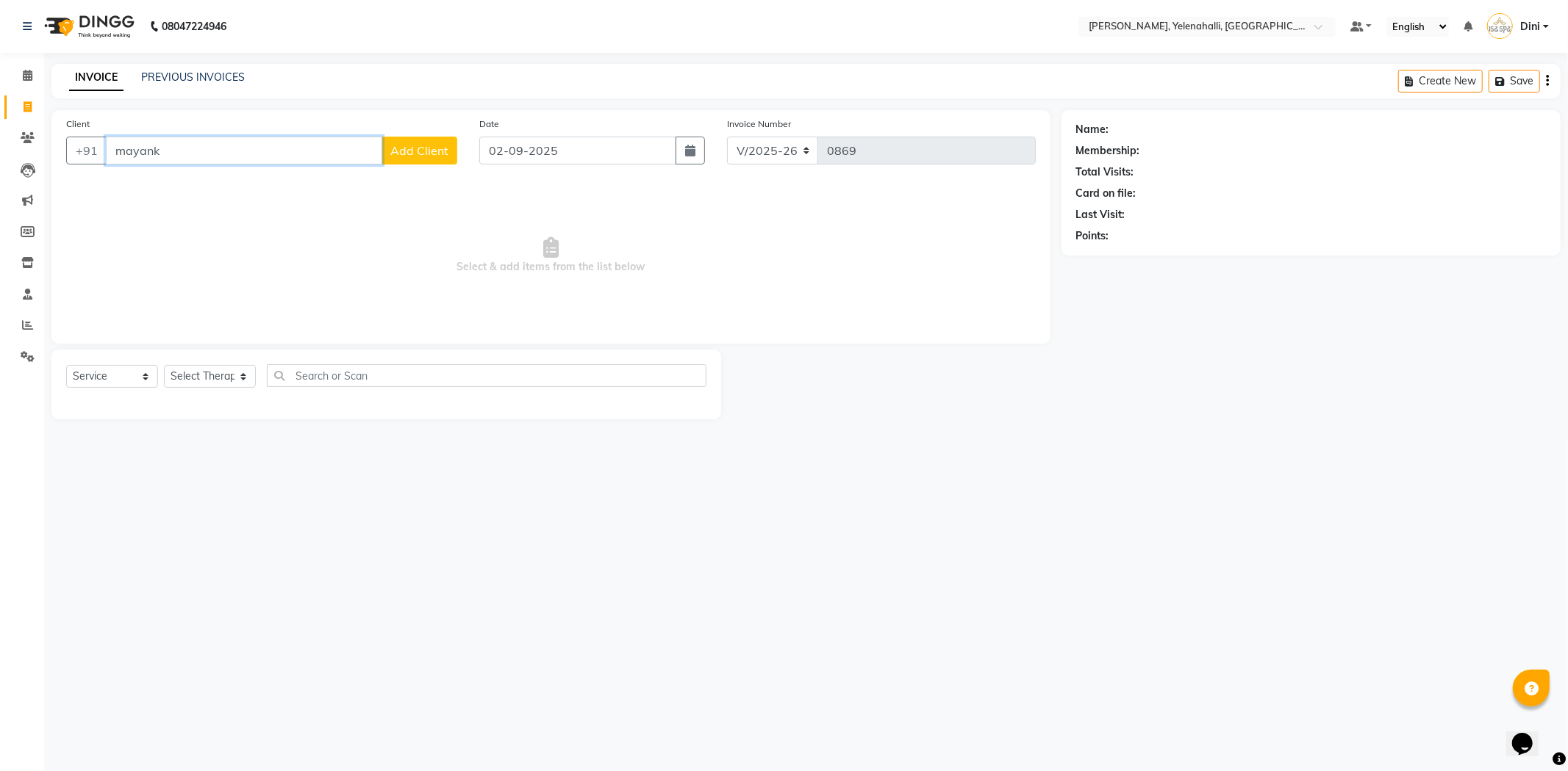
click at [177, 148] on input "mayank" at bounding box center [244, 150] width 276 height 28
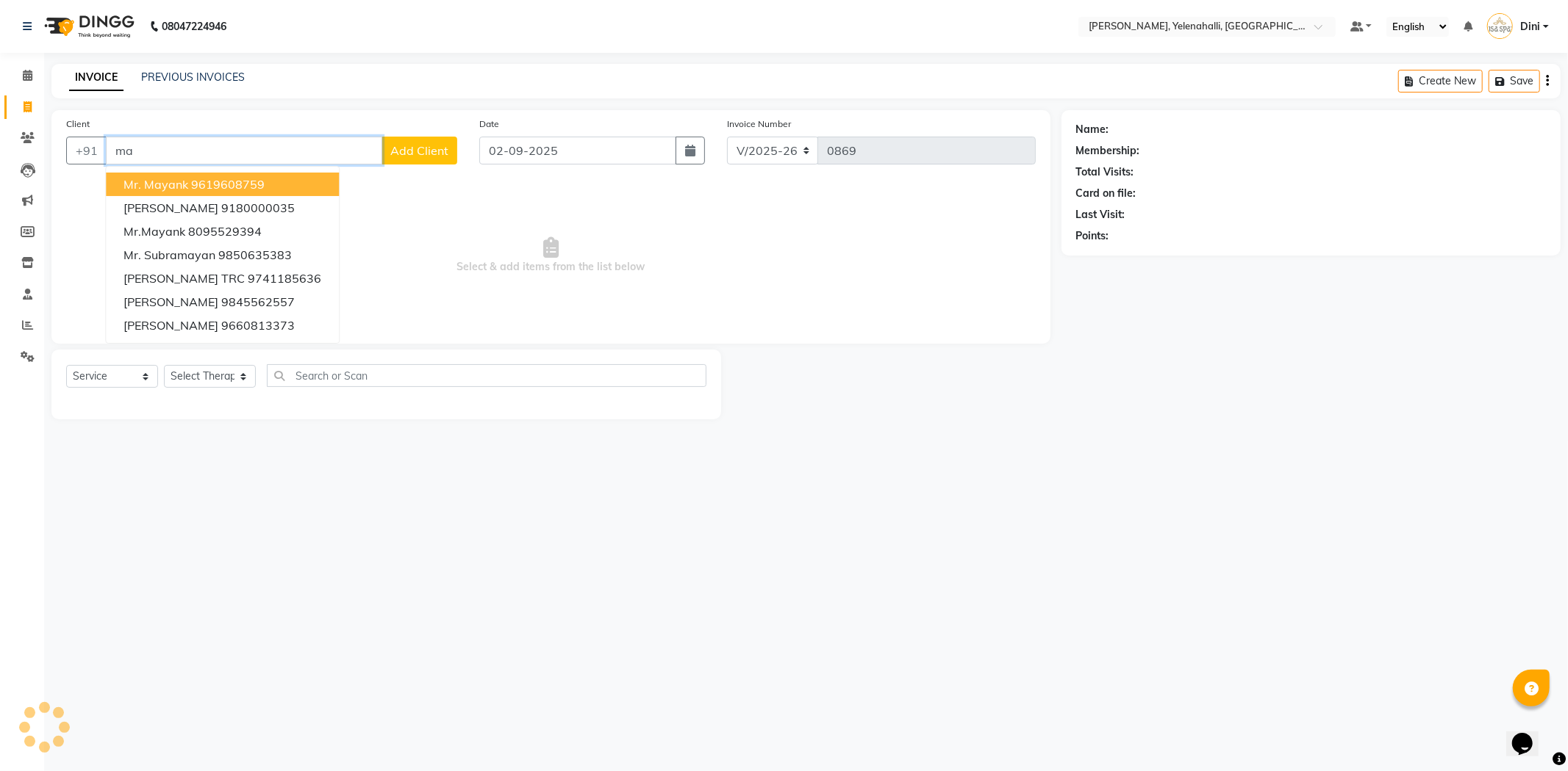
type input "m"
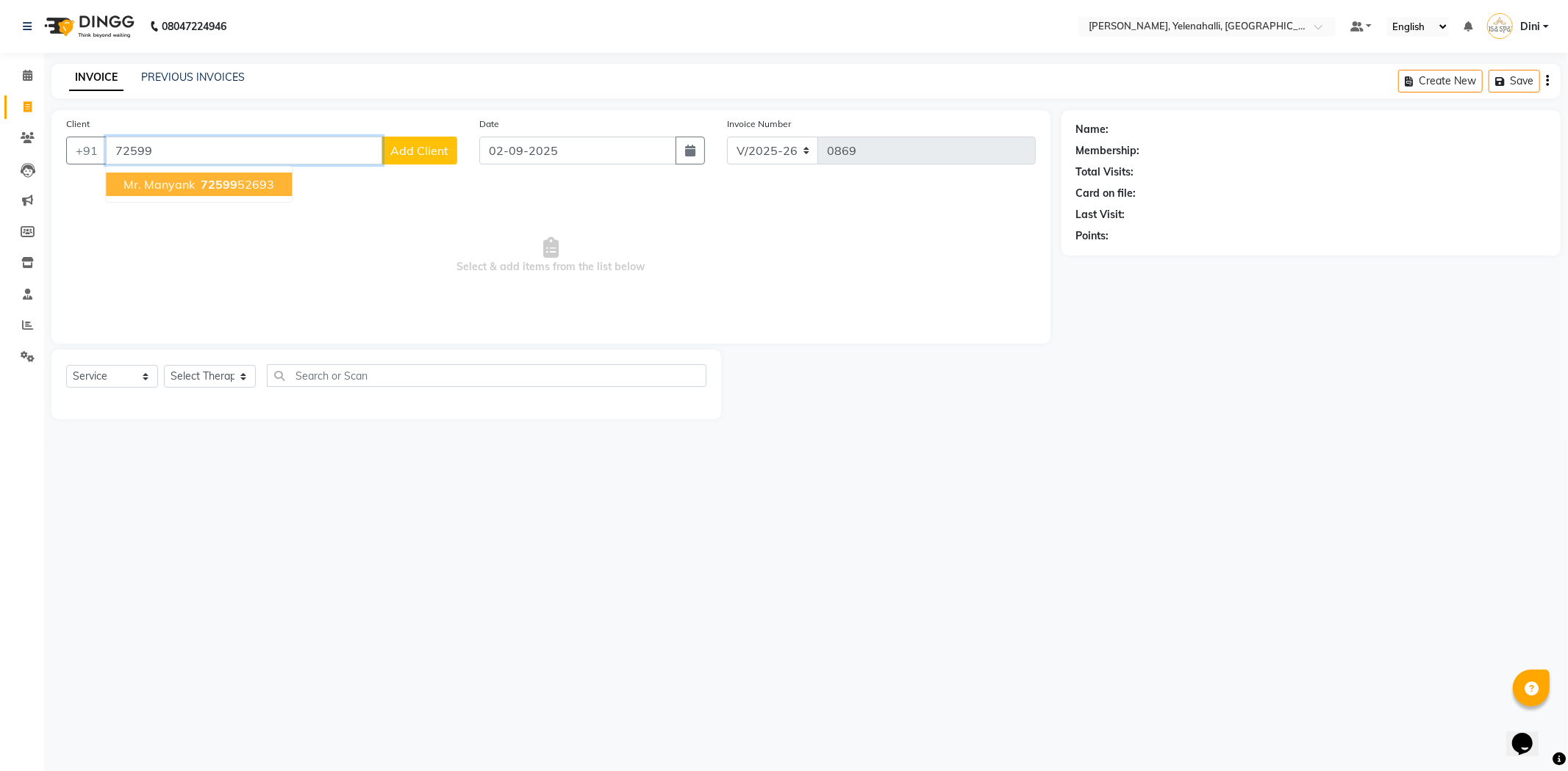
click at [257, 181] on ngb-highlight "72599 52693" at bounding box center [236, 184] width 77 height 15
type input "7259952693"
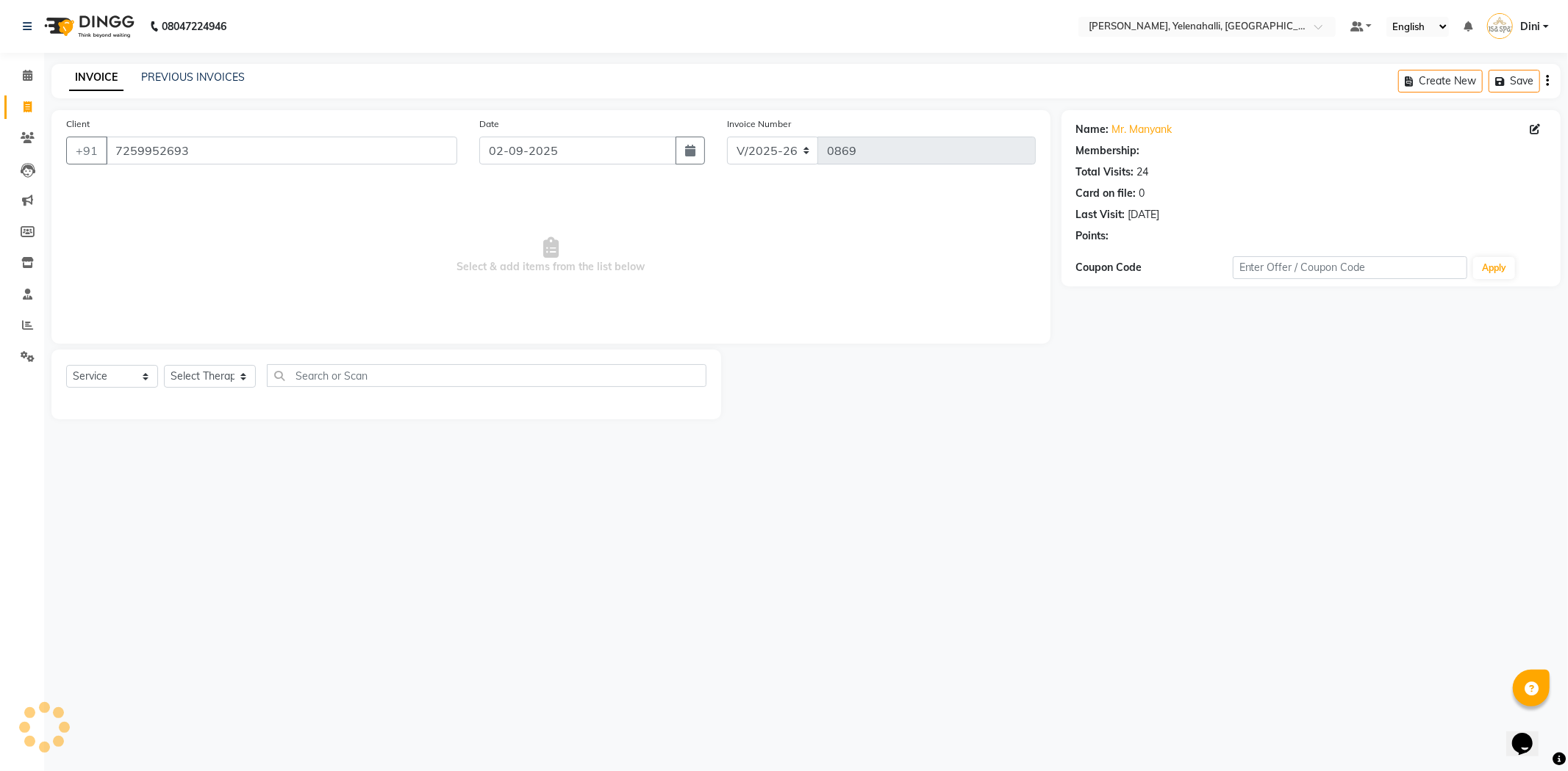
select select "1: Object"
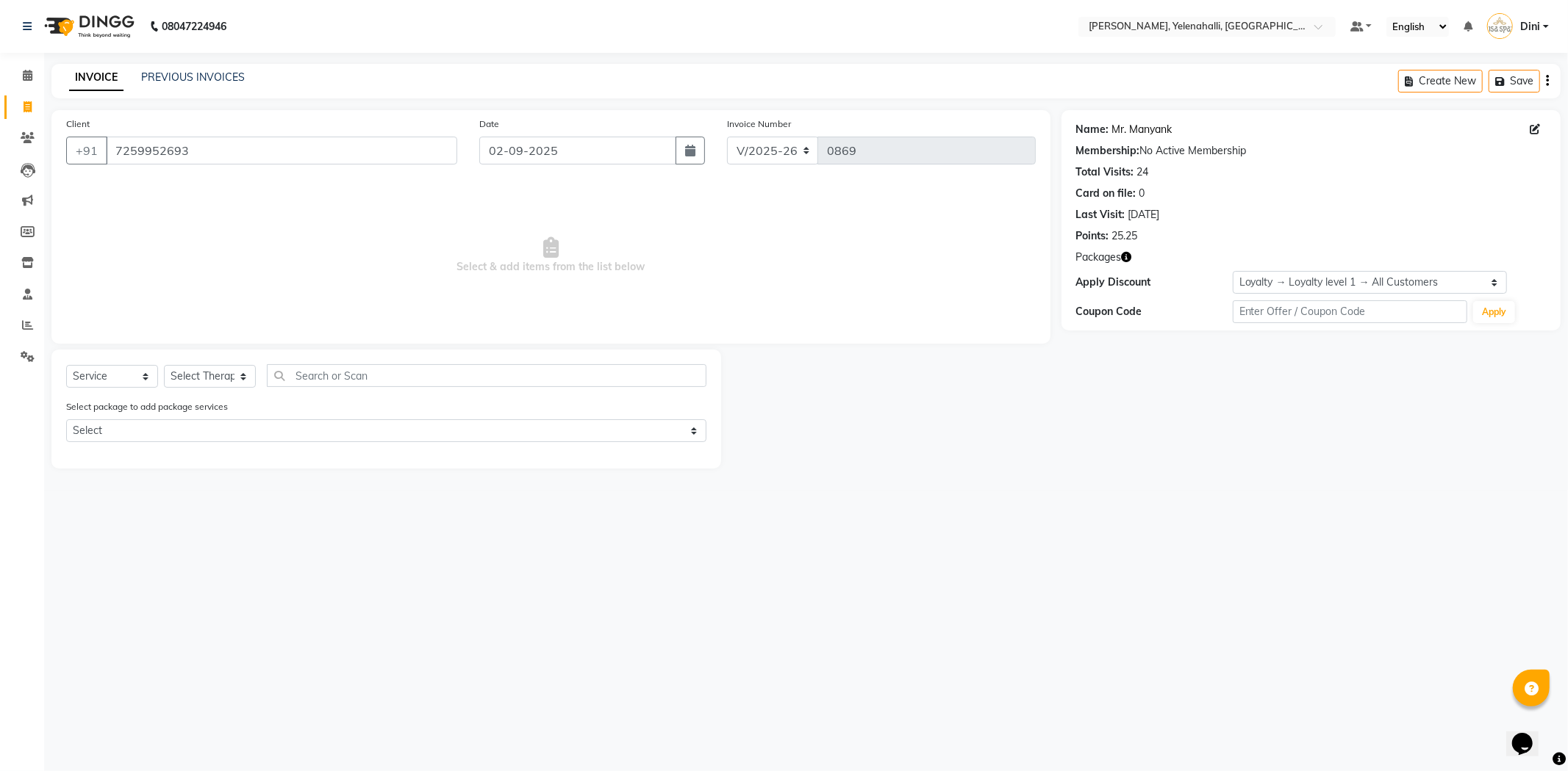
click at [1145, 126] on link "Mr. Manyank" at bounding box center [1142, 129] width 60 height 15
click at [30, 70] on icon at bounding box center [28, 75] width 10 height 11
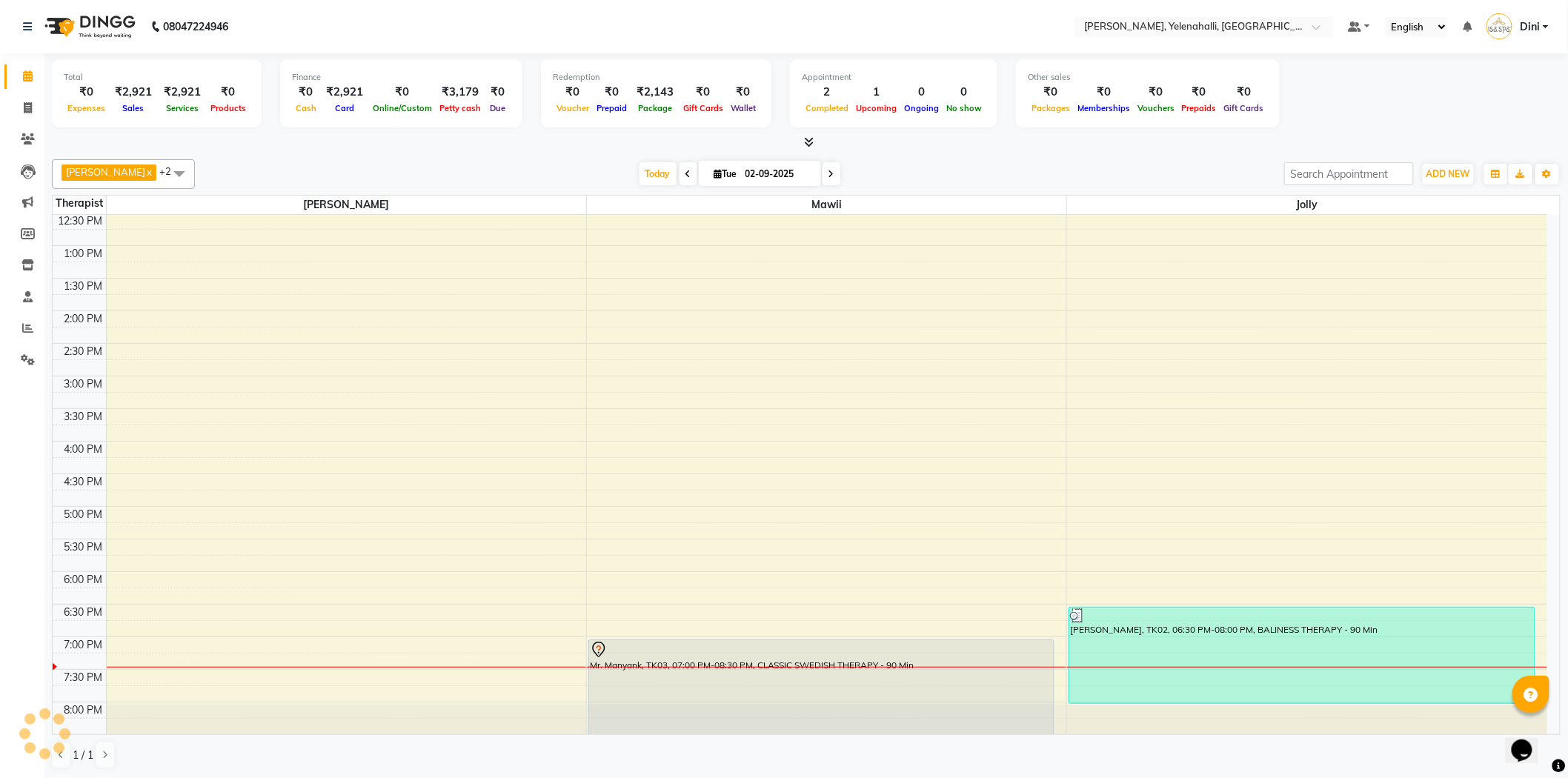
scroll to position [200, 0]
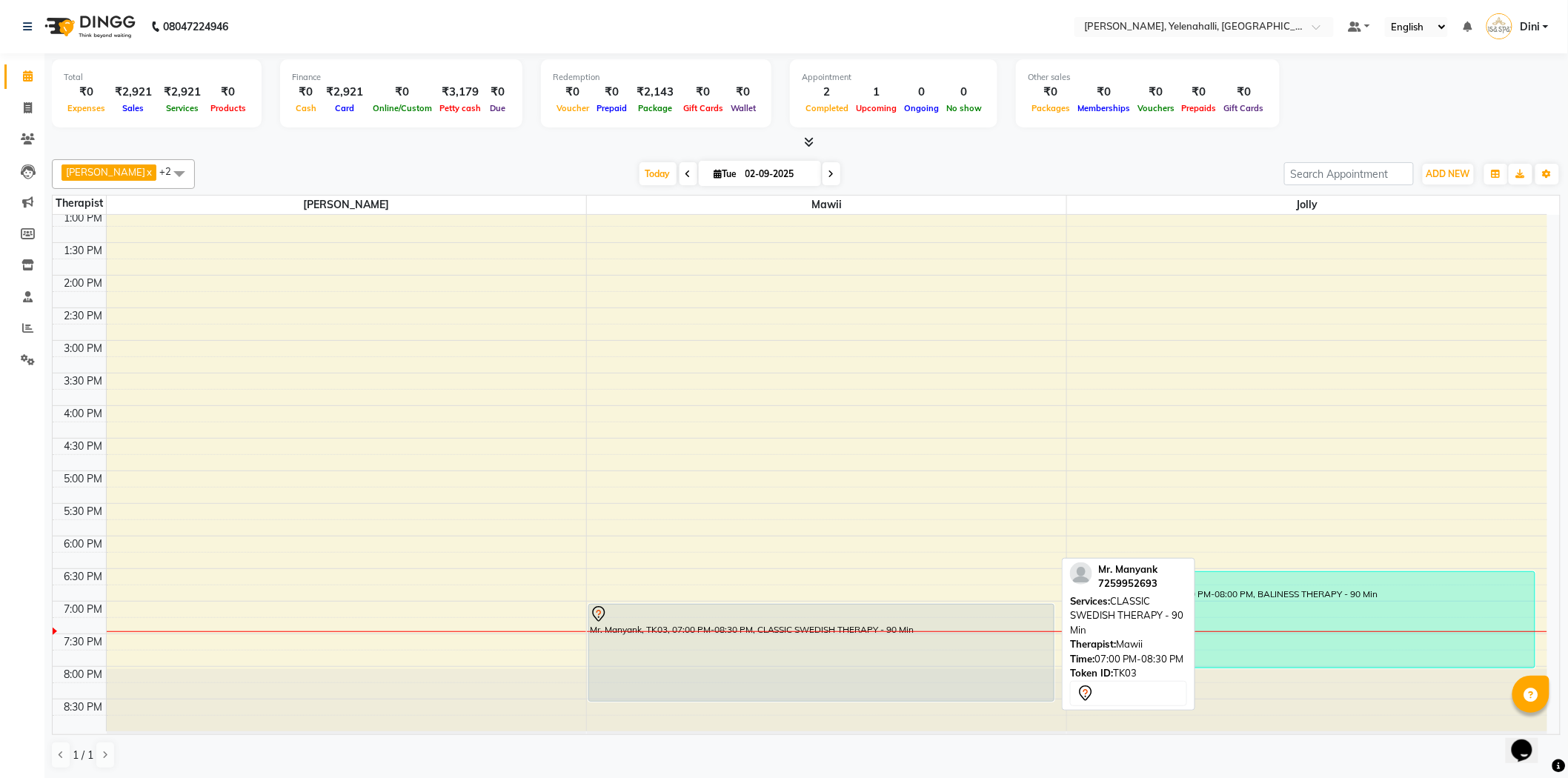
click at [806, 648] on div "Mr. Manyank, TK03, 07:00 PM-08:30 PM, CLASSIC SWEDISH THERAPY - 90 Min" at bounding box center [822, 653] width 465 height 97
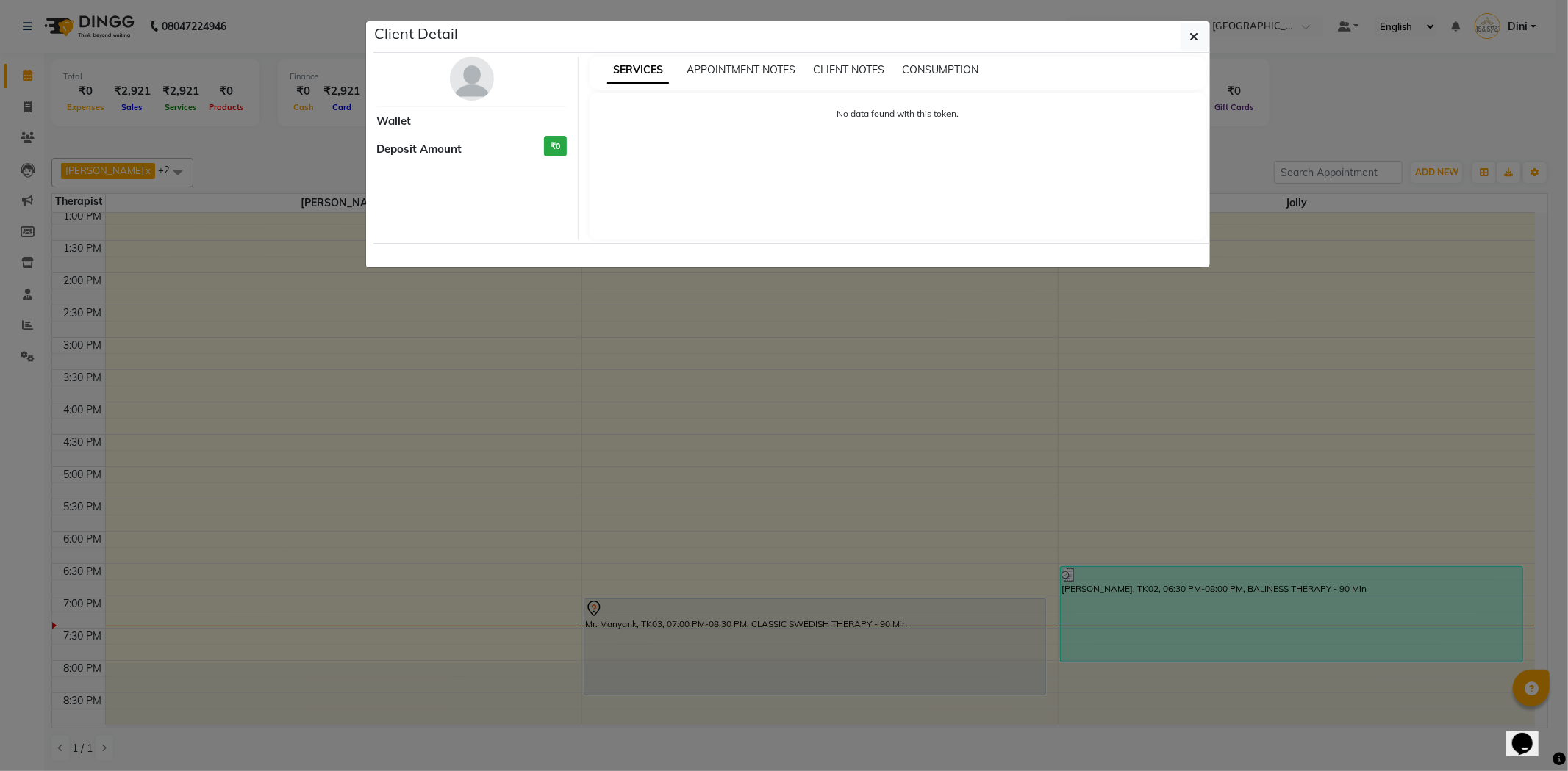
select select "7"
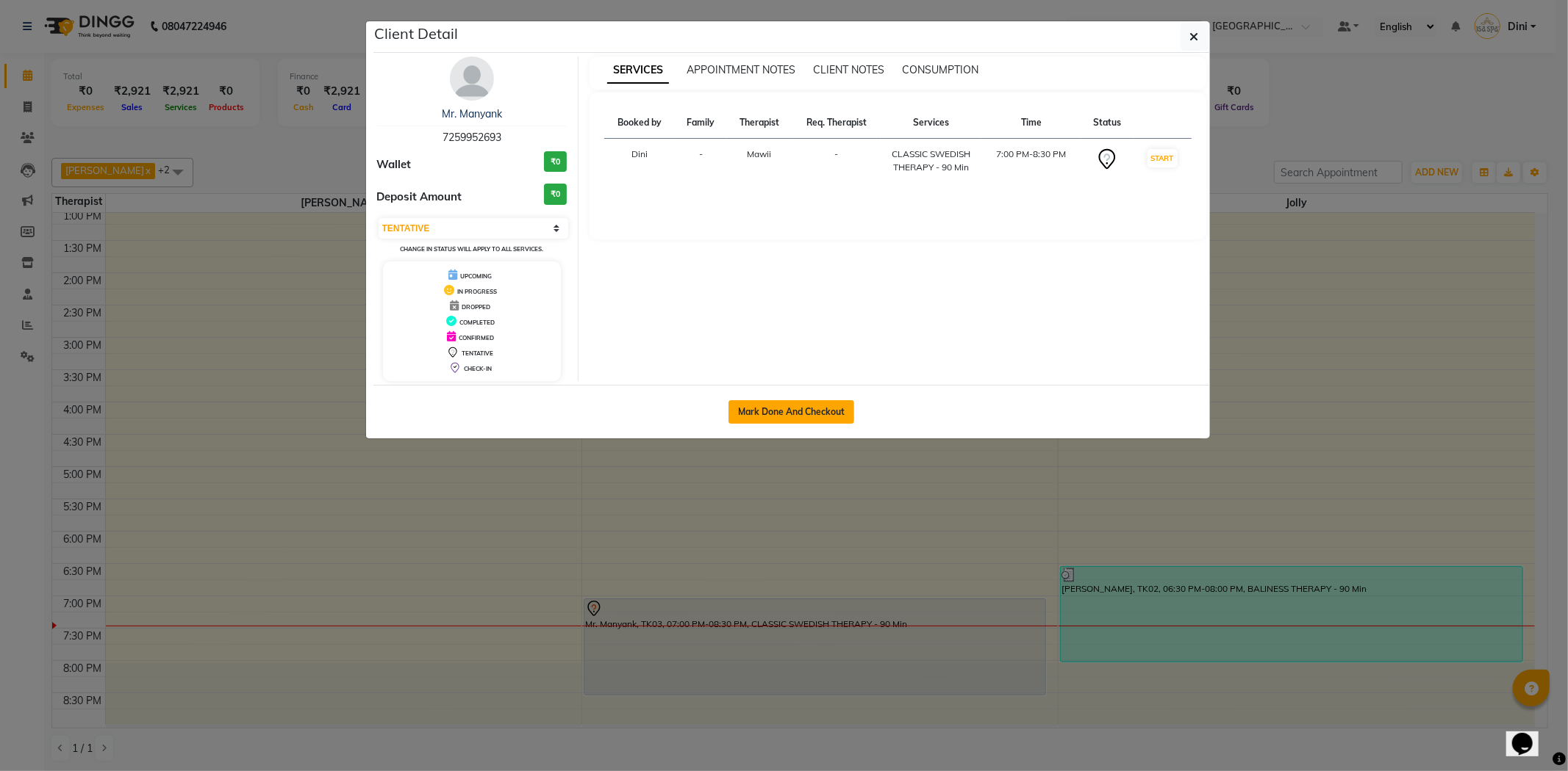
click at [770, 405] on button "Mark Done And Checkout" at bounding box center [791, 412] width 126 height 24
select select "service"
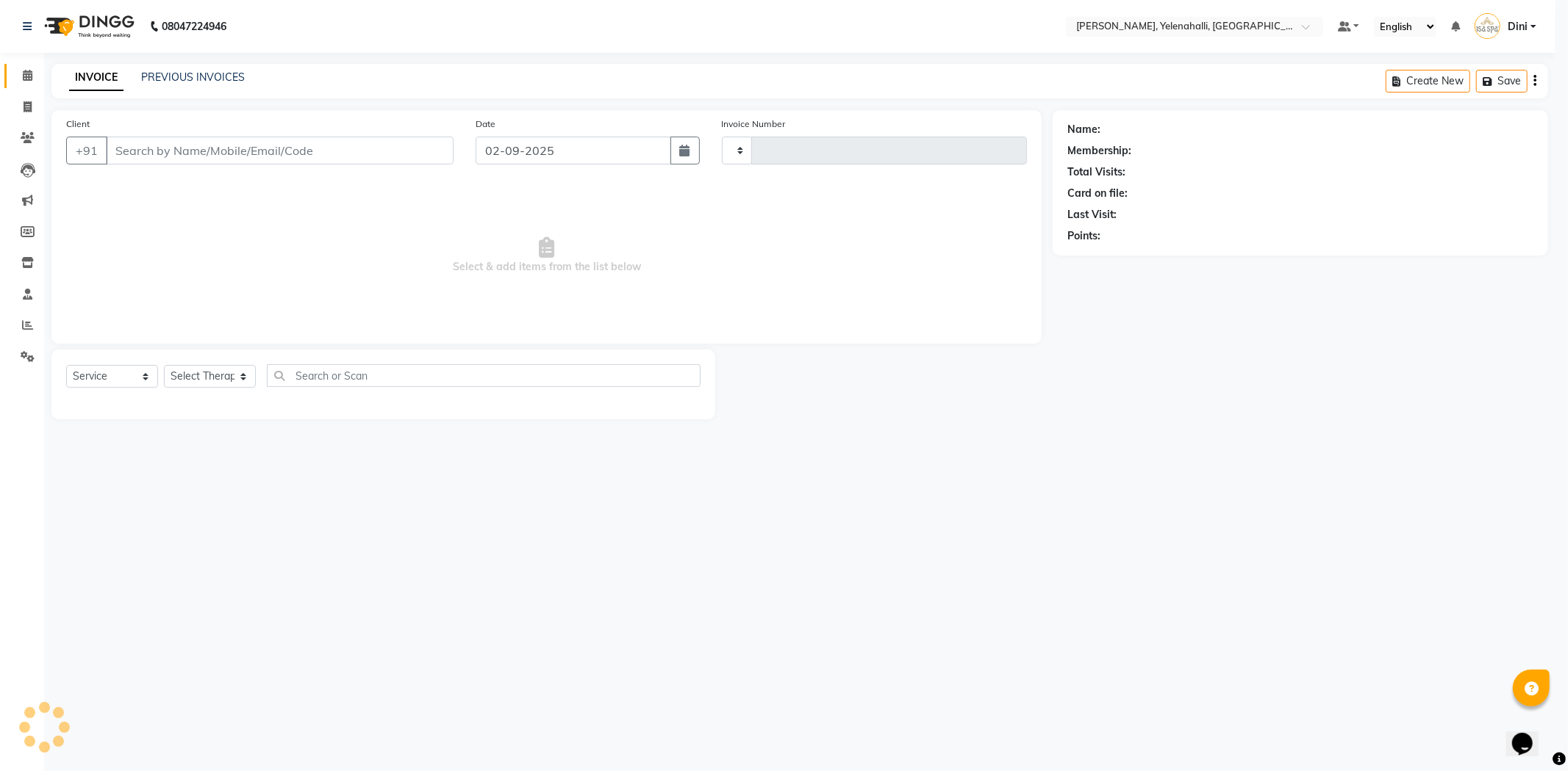
type input "0869"
select select "6121"
type input "7259952693"
select select "61851"
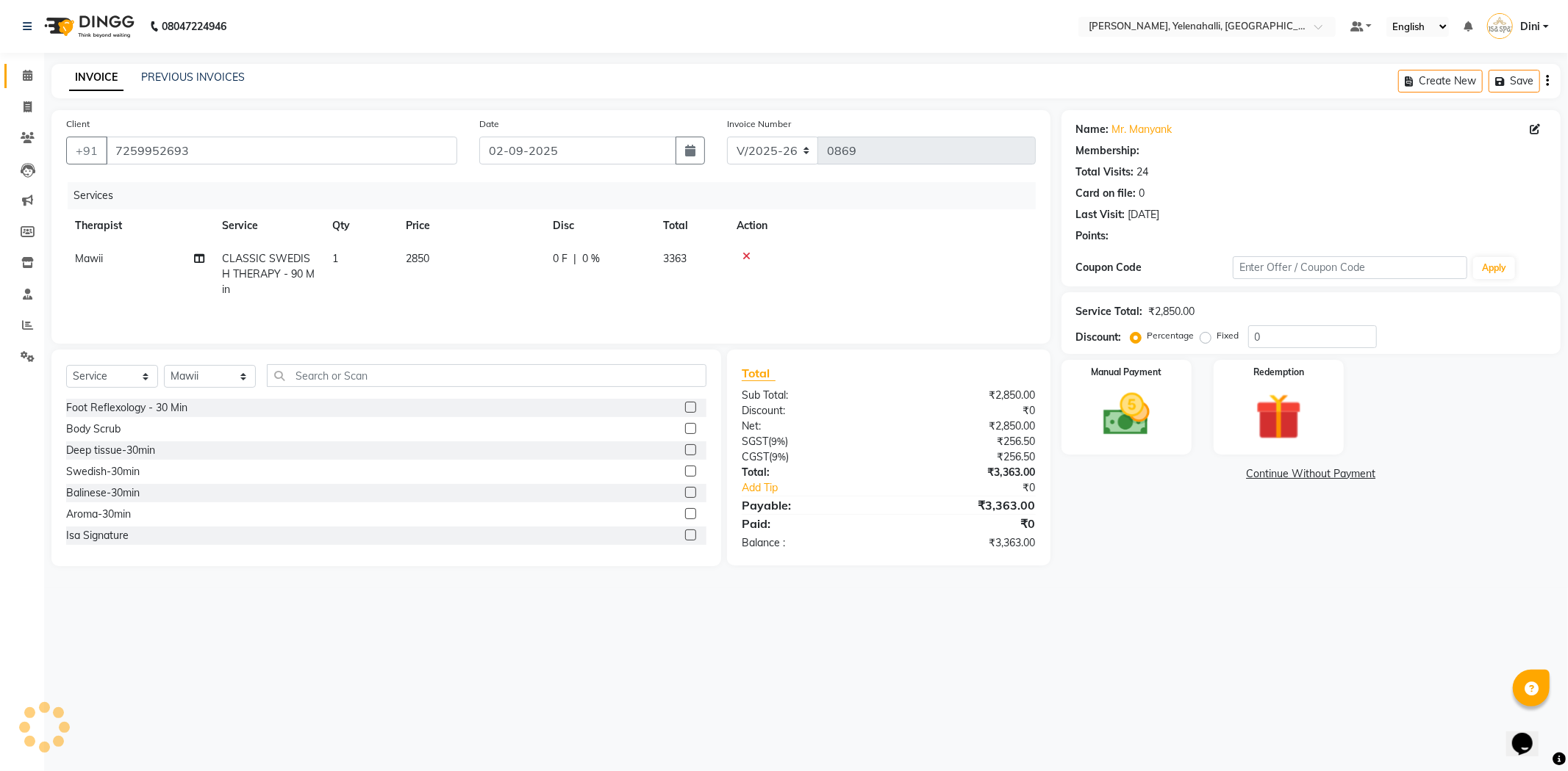
select select "1: Object"
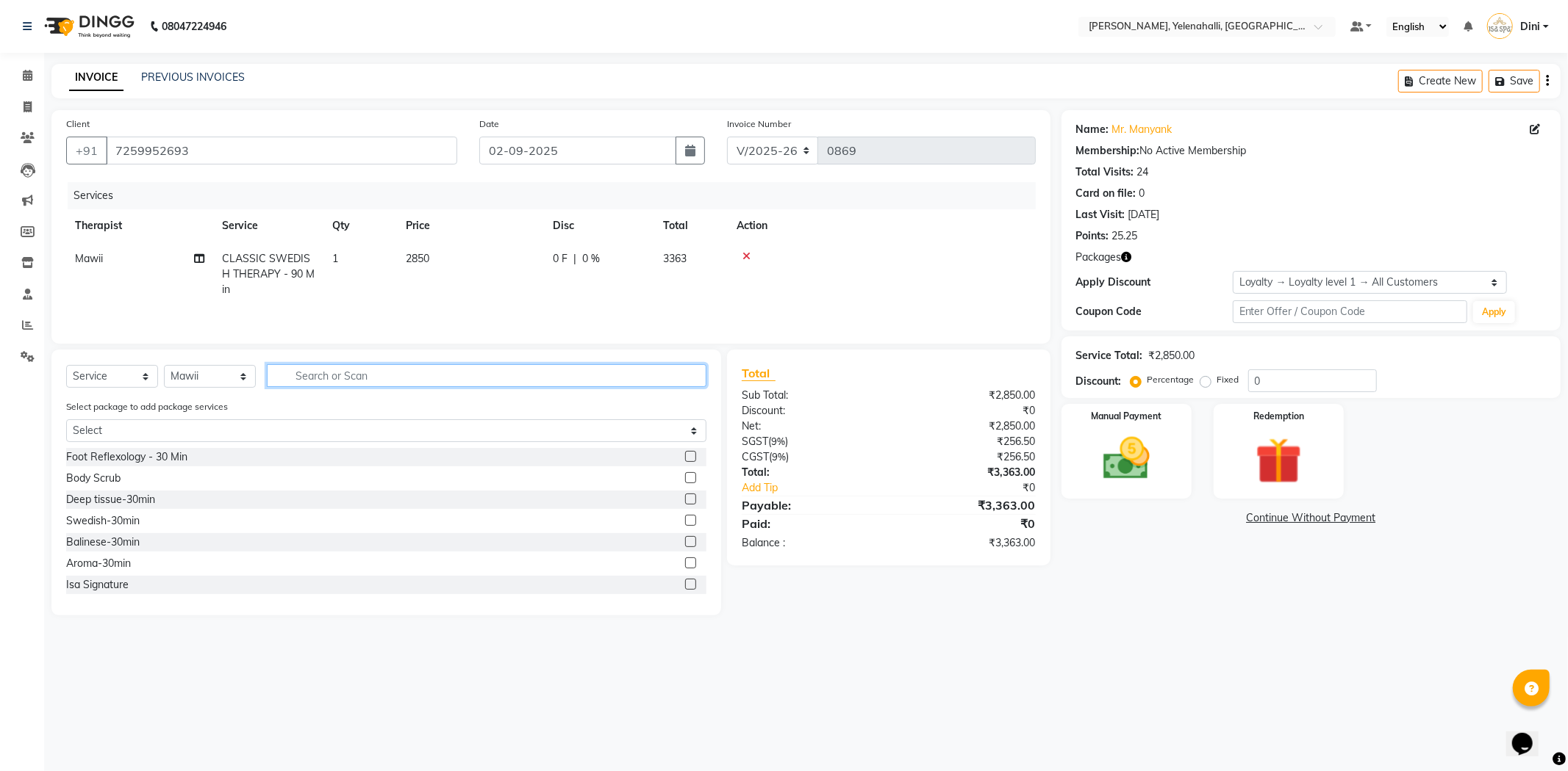
click at [303, 375] on input "text" at bounding box center [486, 375] width 440 height 23
click at [742, 252] on icon at bounding box center [746, 256] width 8 height 10
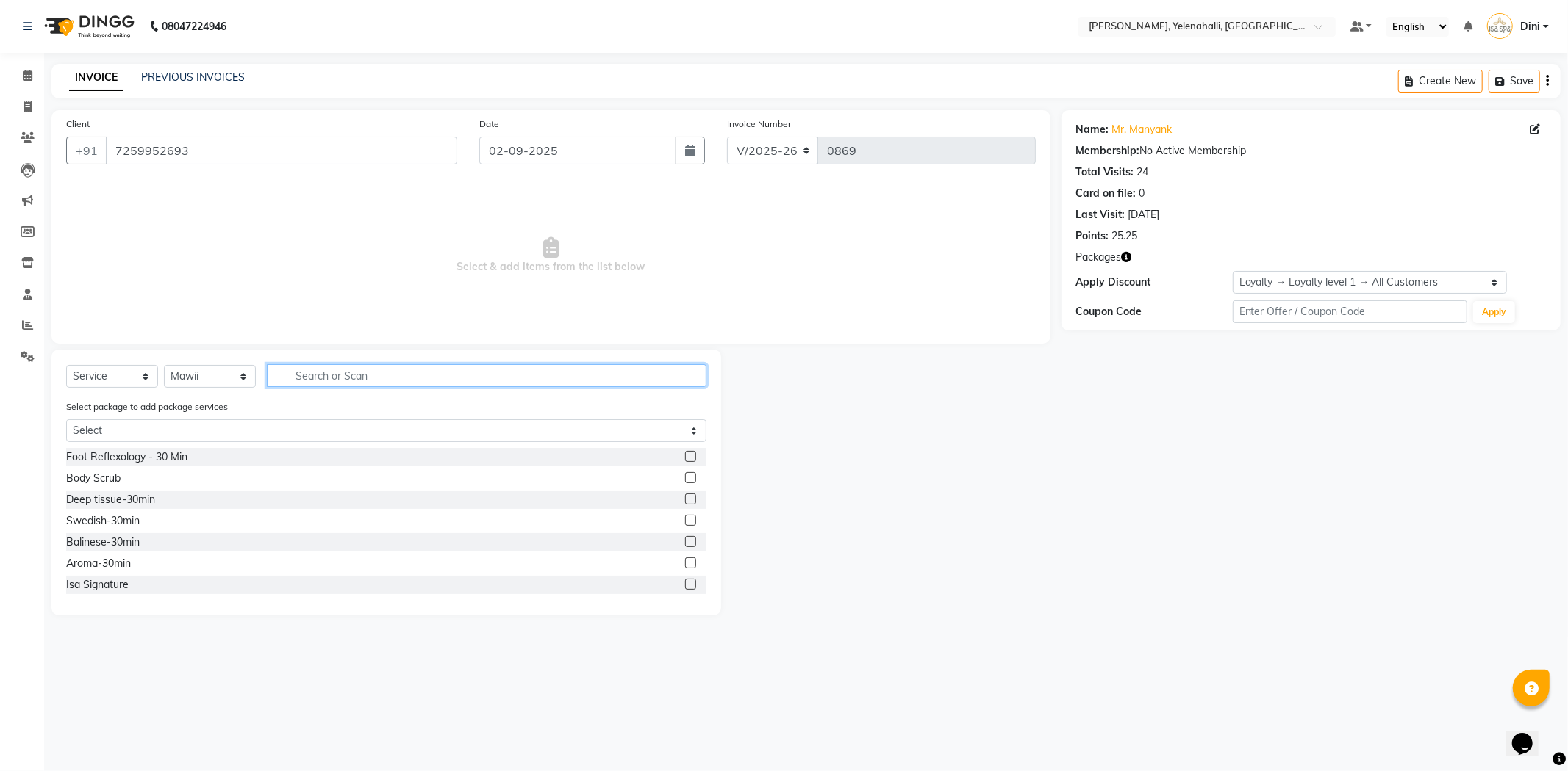
click at [295, 377] on input "text" at bounding box center [486, 375] width 440 height 23
type input "swe"
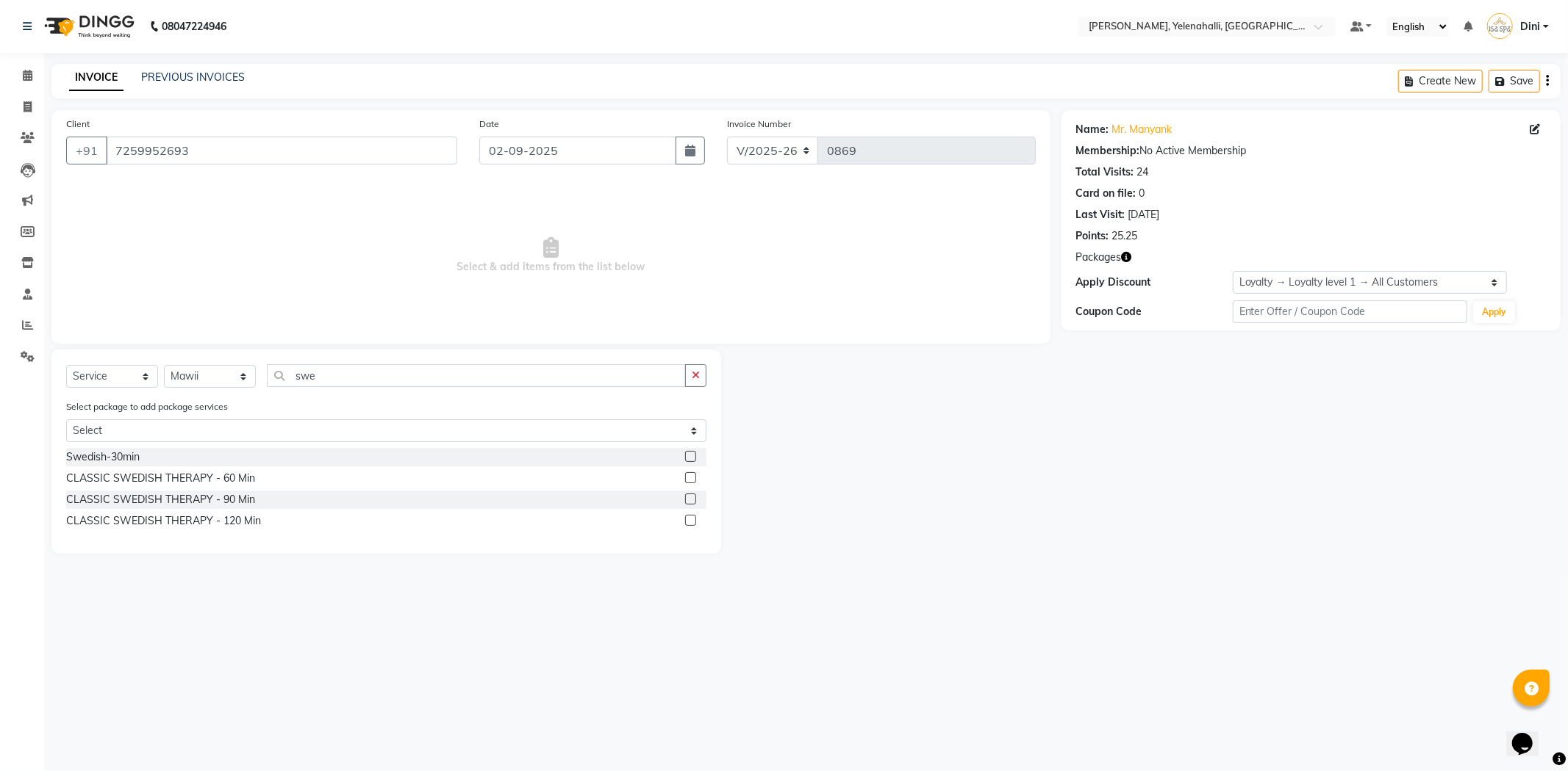
click at [691, 479] on label at bounding box center [691, 478] width 11 height 11
click at [691, 479] on input "checkbox" at bounding box center [690, 479] width 10 height 9
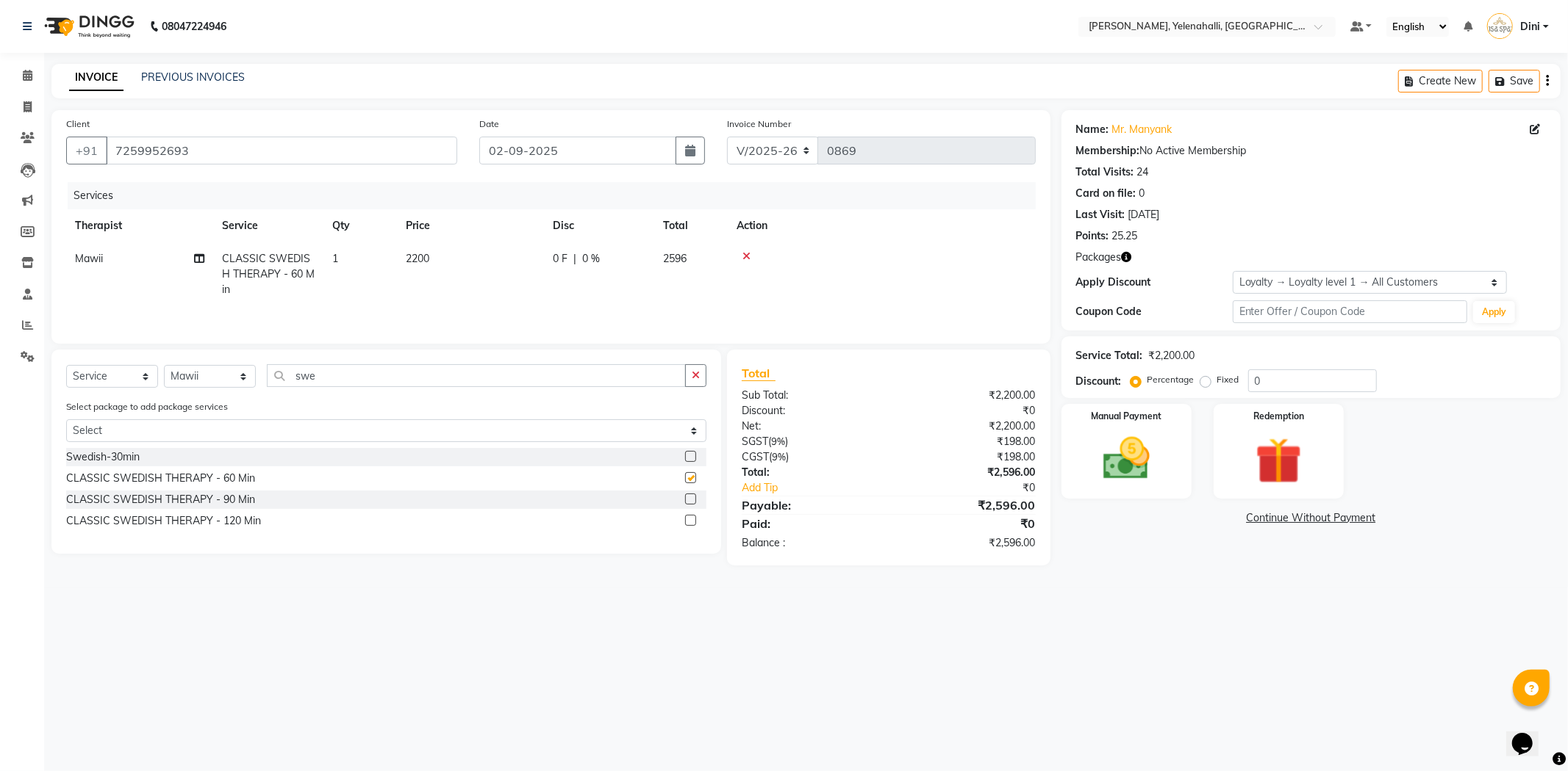
checkbox input "false"
click at [1211, 464] on div "Manual Payment Redemption" at bounding box center [1311, 451] width 521 height 95
click at [1229, 467] on div "Redemption" at bounding box center [1277, 451] width 135 height 98
click at [1240, 518] on span "Package 1" at bounding box center [1238, 519] width 51 height 17
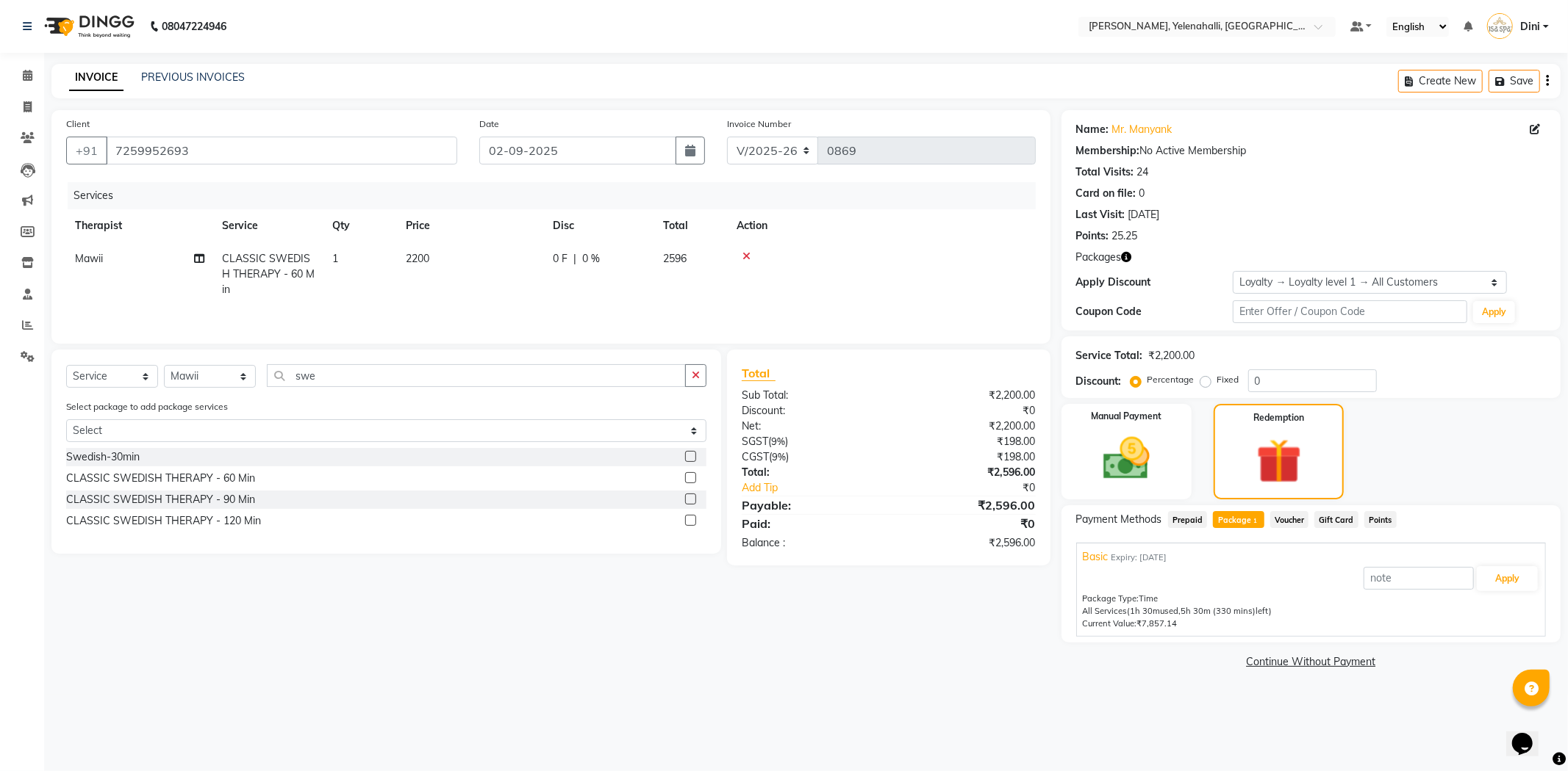
click at [1511, 565] on div "Apply" at bounding box center [1311, 579] width 456 height 28
click at [1492, 576] on button "Apply" at bounding box center [1506, 579] width 61 height 25
click at [1136, 570] on button "Send OTP" at bounding box center [1116, 567] width 77 height 25
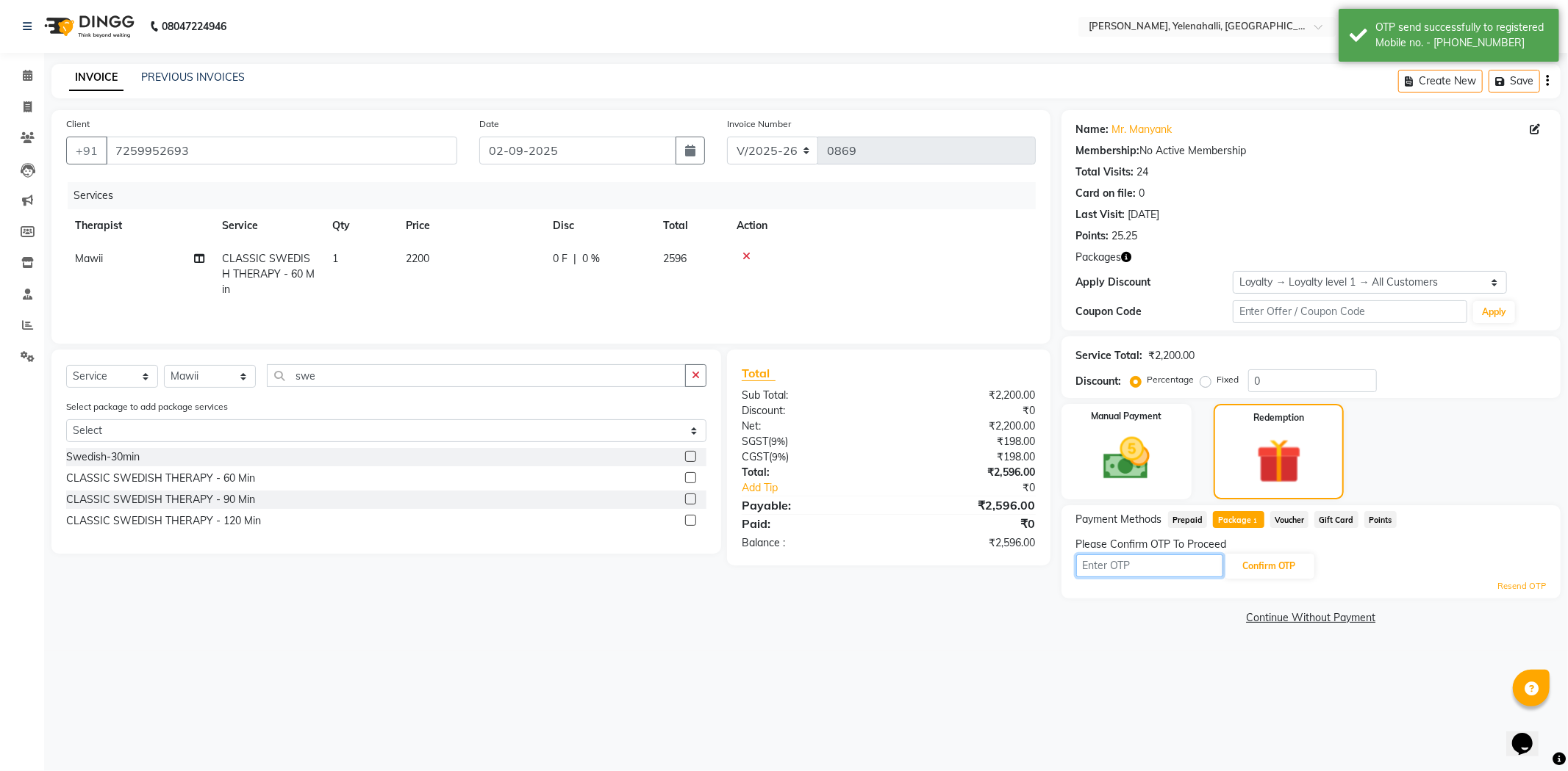
click at [1106, 564] on input "text" at bounding box center [1150, 566] width 147 height 23
type input "5431"
click at [1254, 575] on button "Confirm OTP" at bounding box center [1269, 567] width 89 height 25
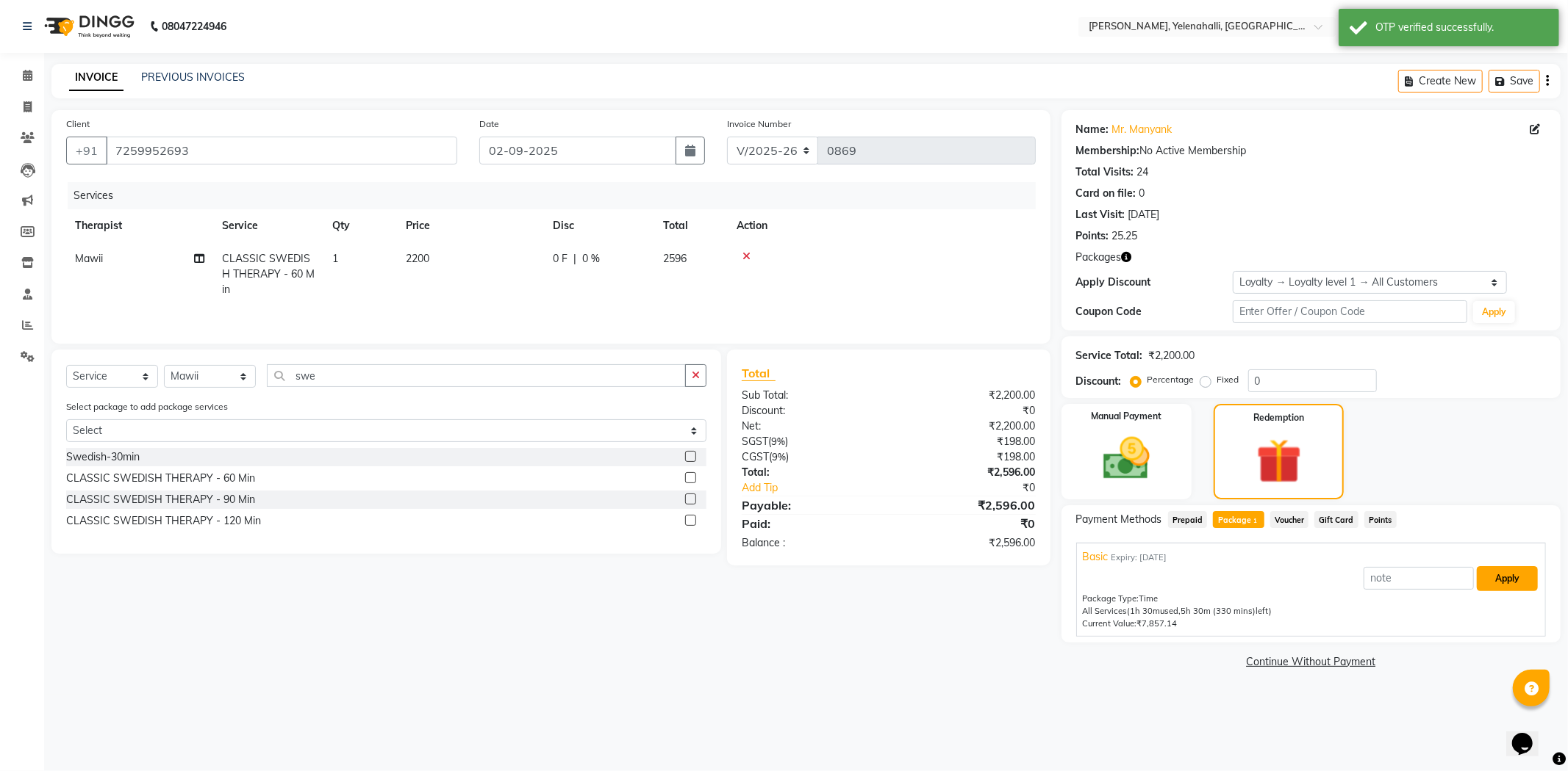
click at [1513, 567] on button "Apply" at bounding box center [1506, 579] width 61 height 25
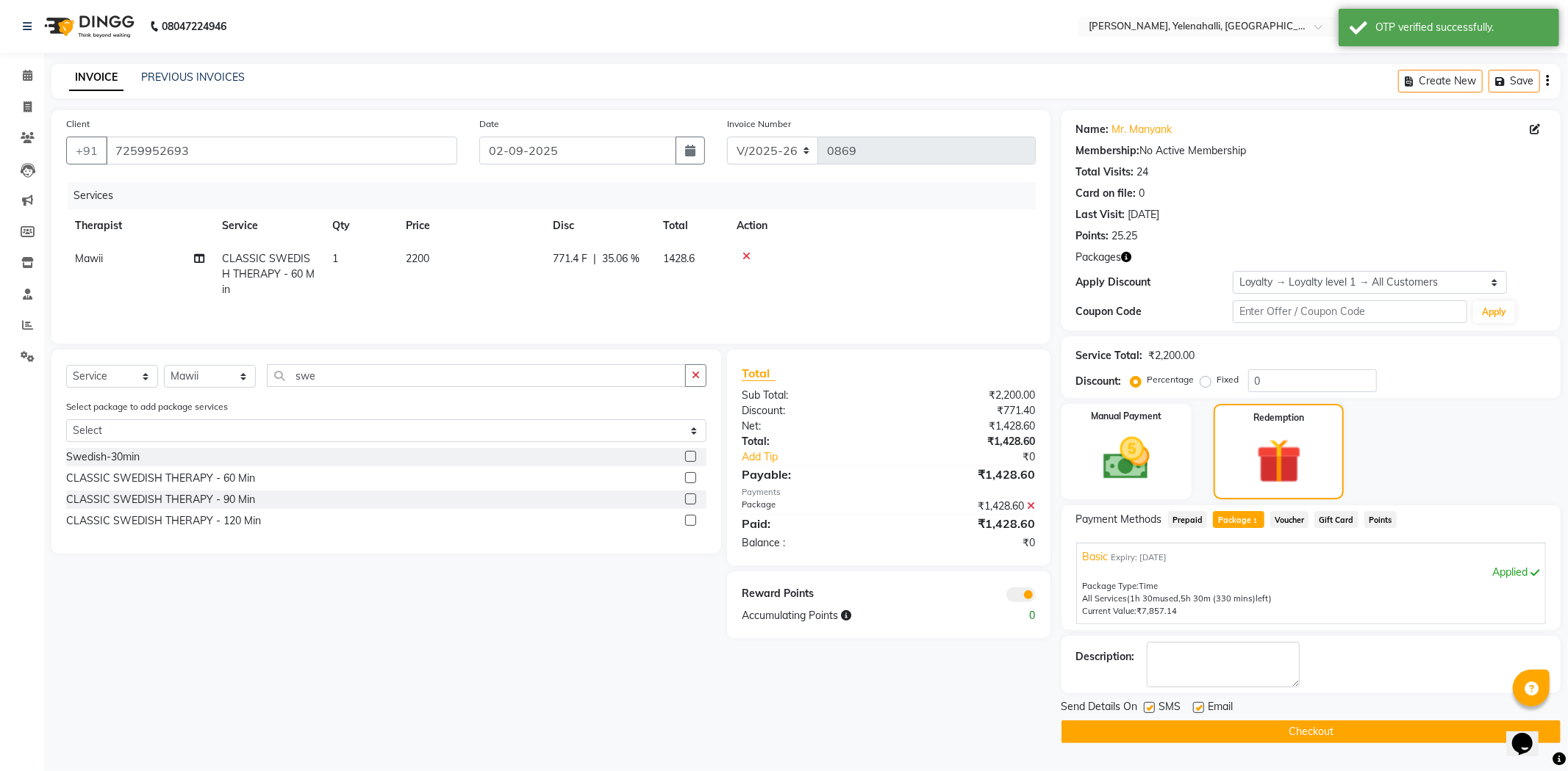
click at [1326, 726] on button "Checkout" at bounding box center [1311, 731] width 499 height 23
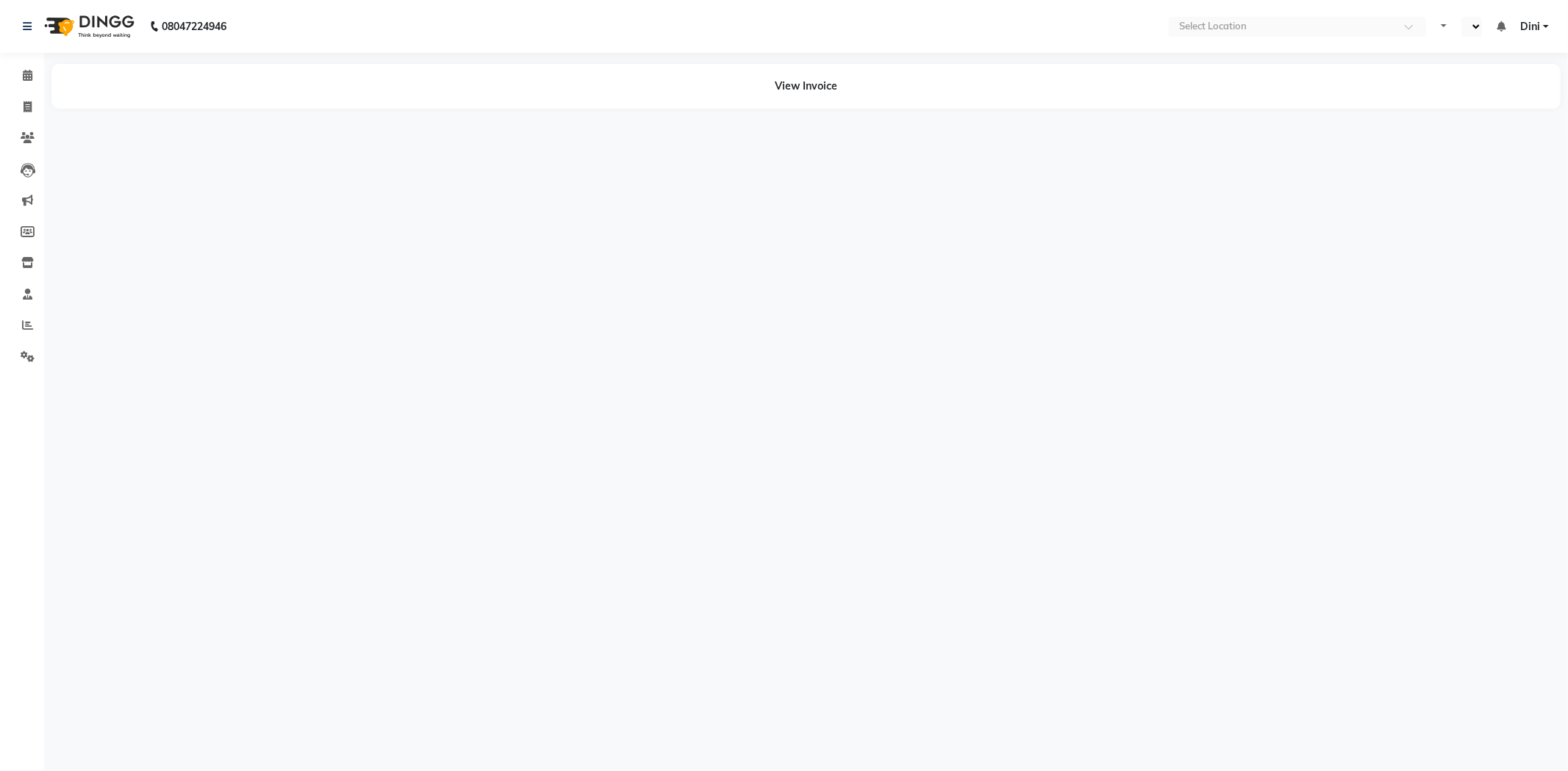
select select "en"
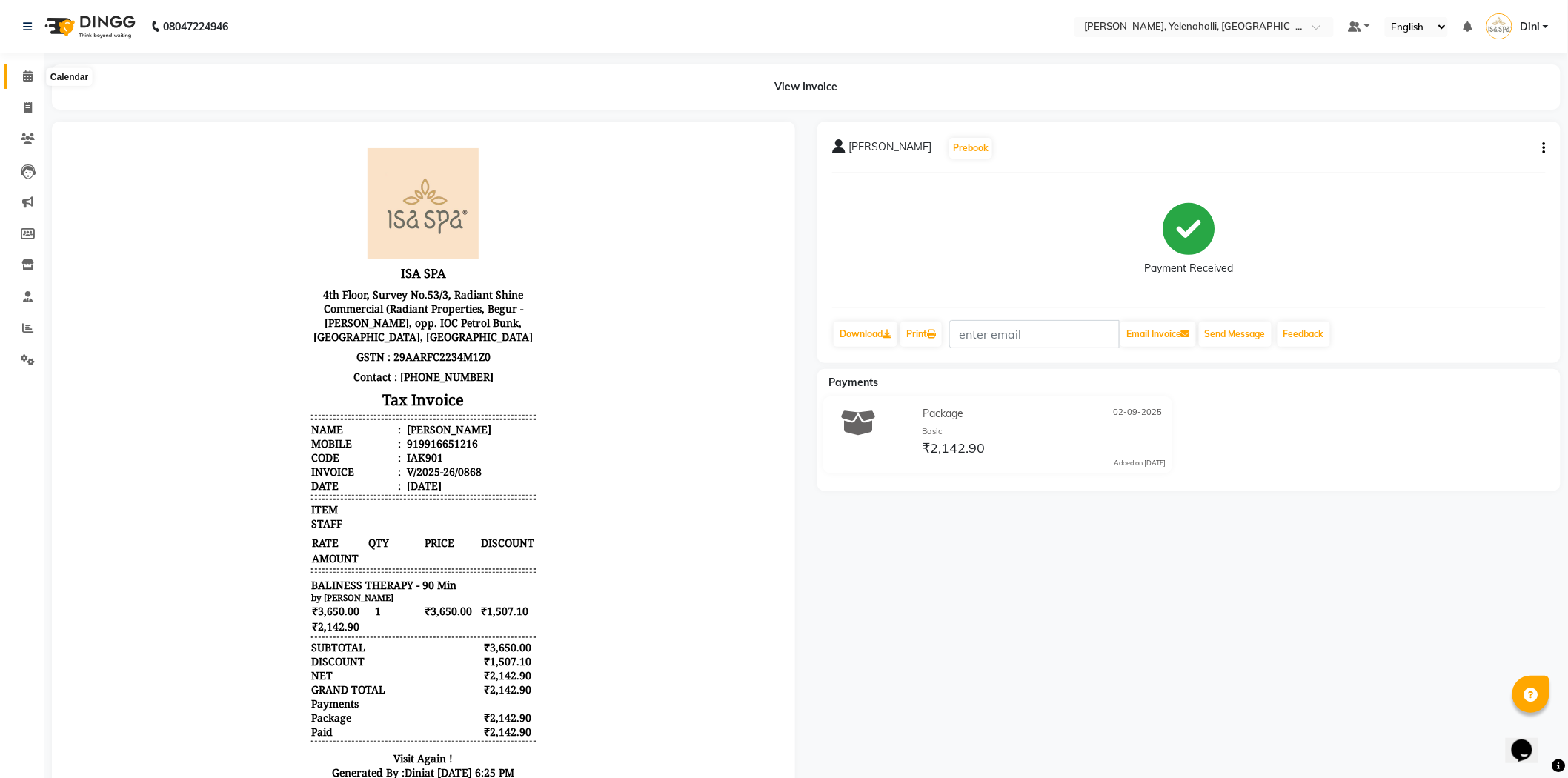
click at [26, 69] on span at bounding box center [28, 76] width 26 height 17
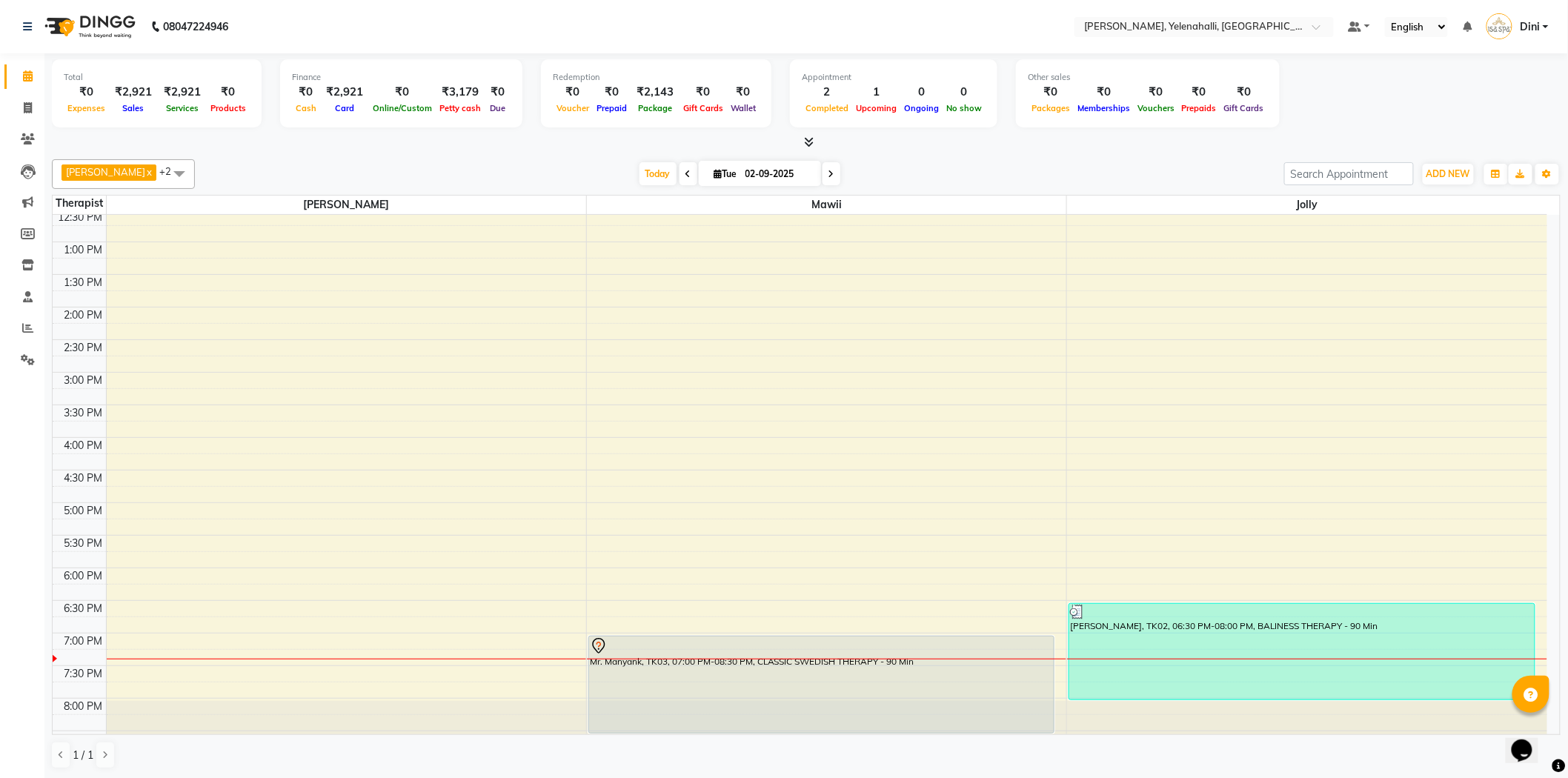
scroll to position [200, 0]
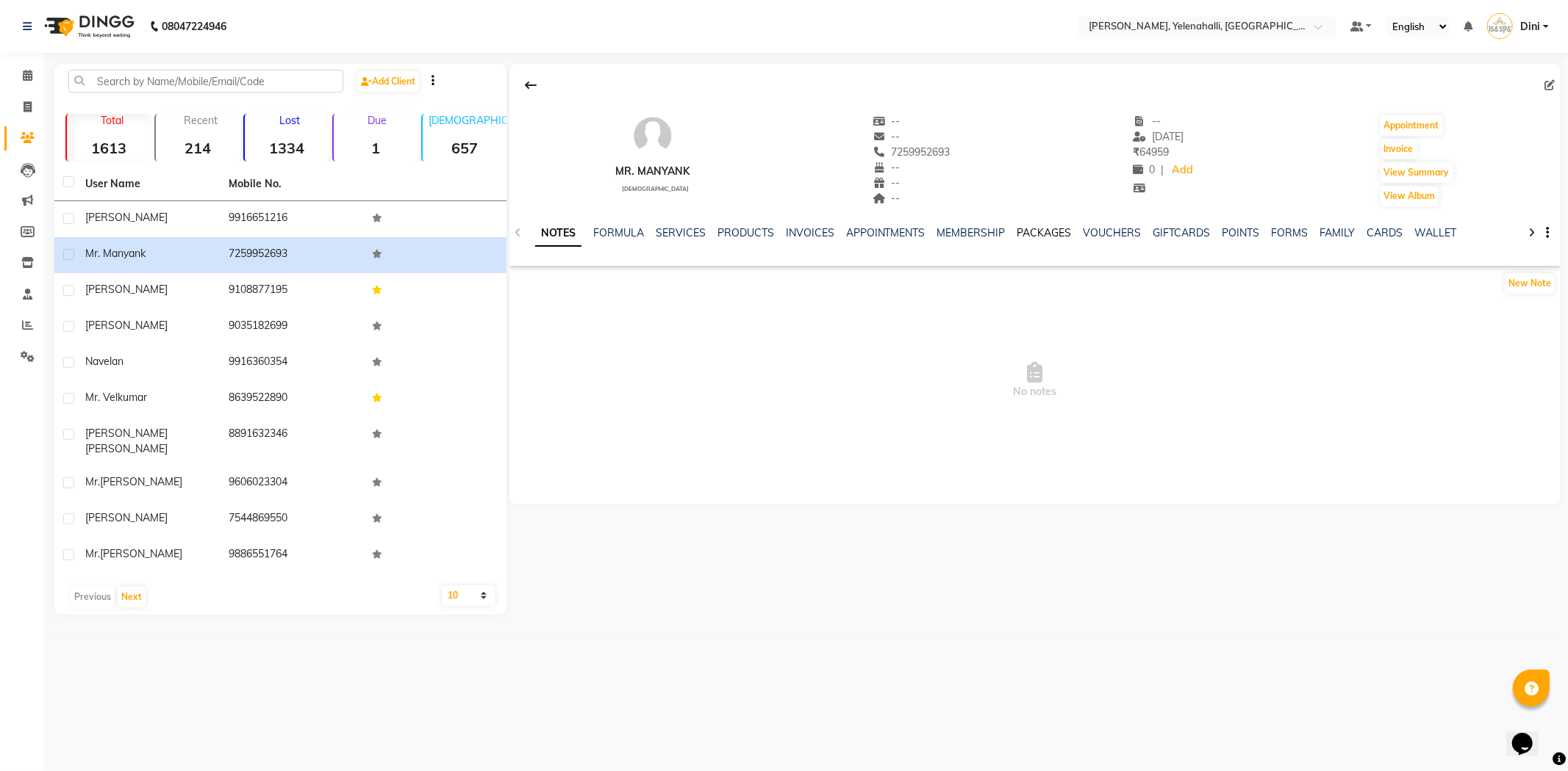
click at [1048, 228] on link "PACKAGES" at bounding box center [1044, 233] width 55 height 13
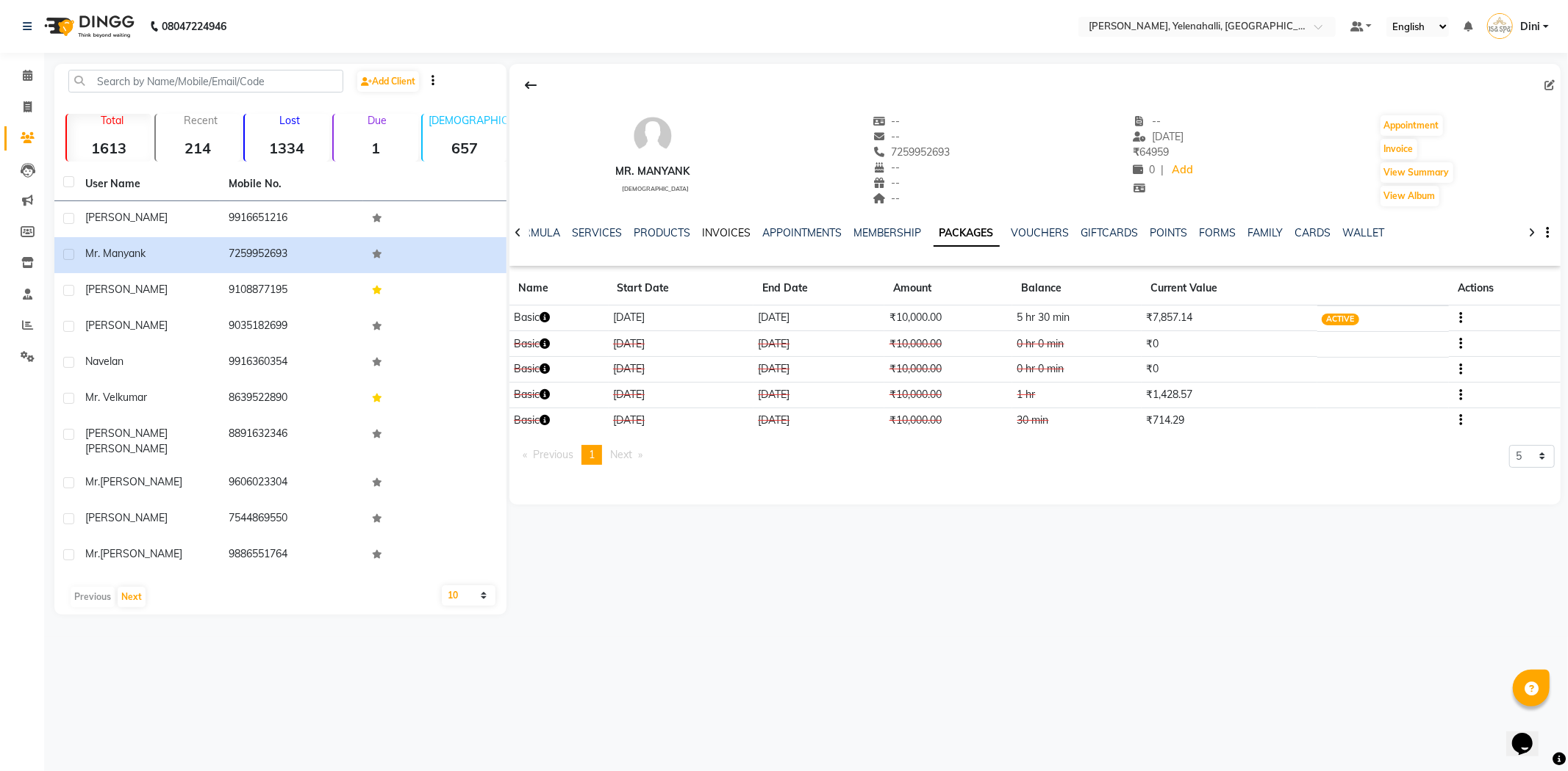
click at [729, 233] on link "INVOICES" at bounding box center [725, 233] width 48 height 13
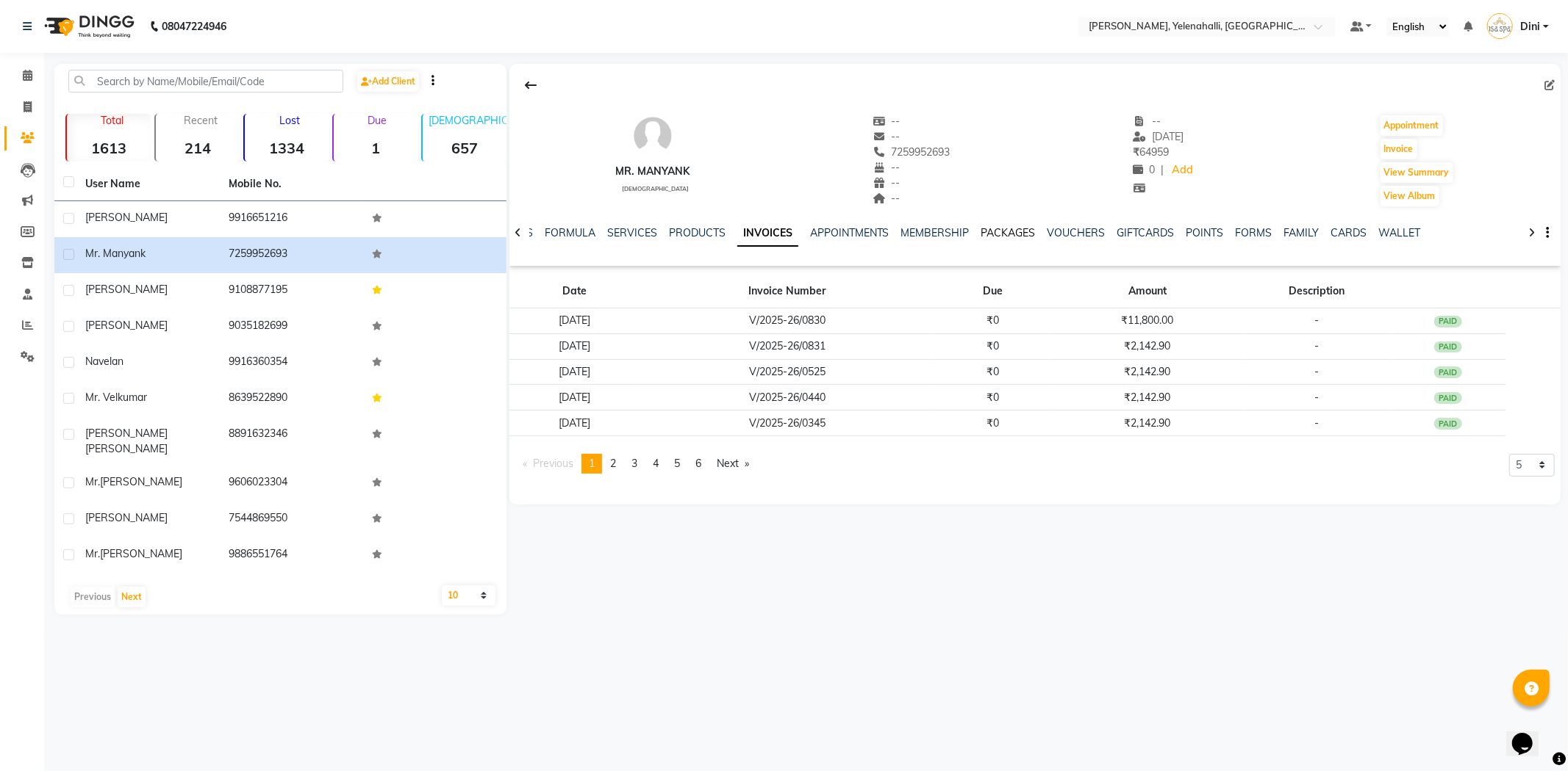
click at [995, 226] on link "PACKAGES" at bounding box center [1008, 233] width 55 height 13
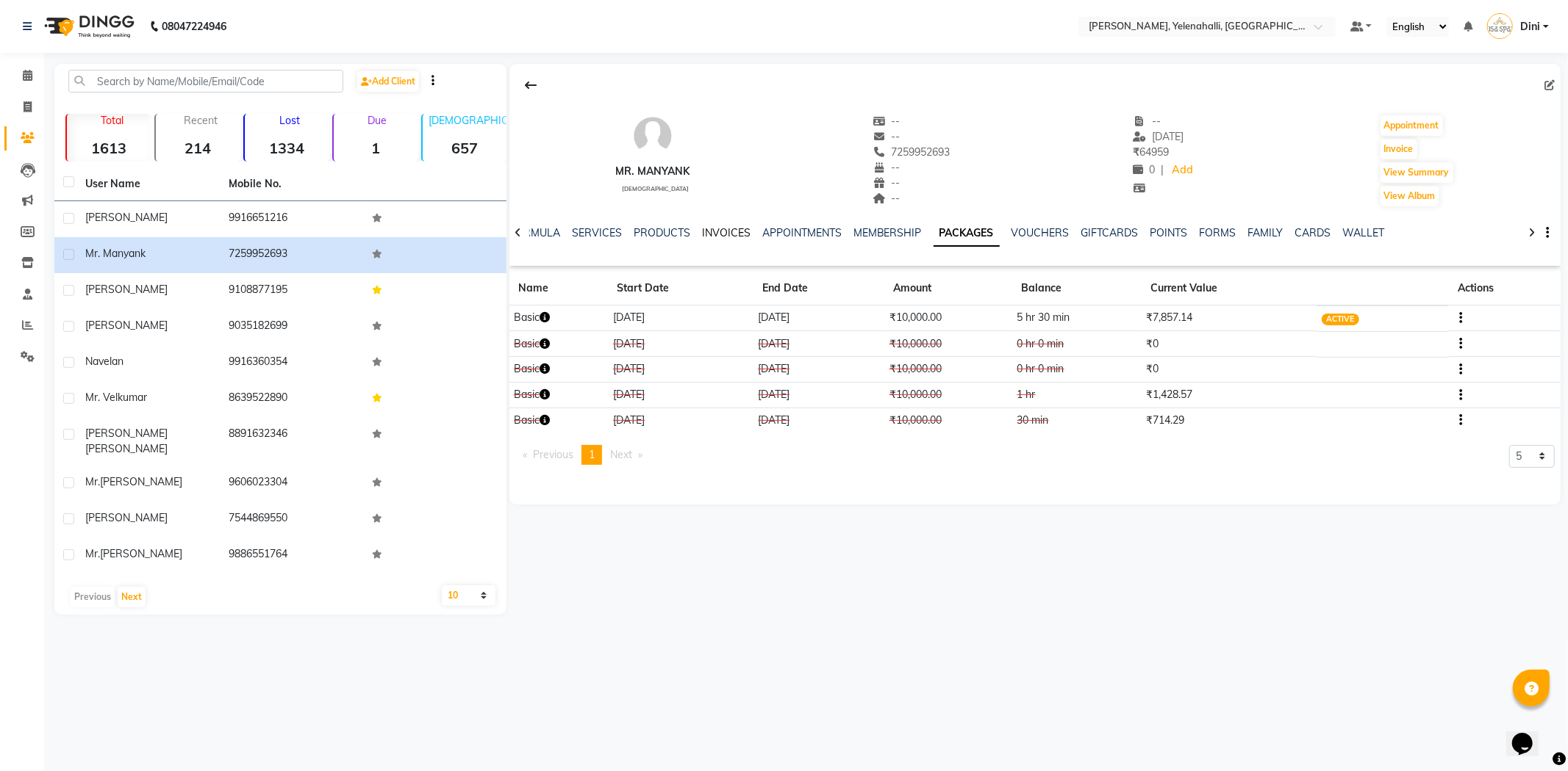
click at [717, 230] on link "INVOICES" at bounding box center [725, 233] width 48 height 13
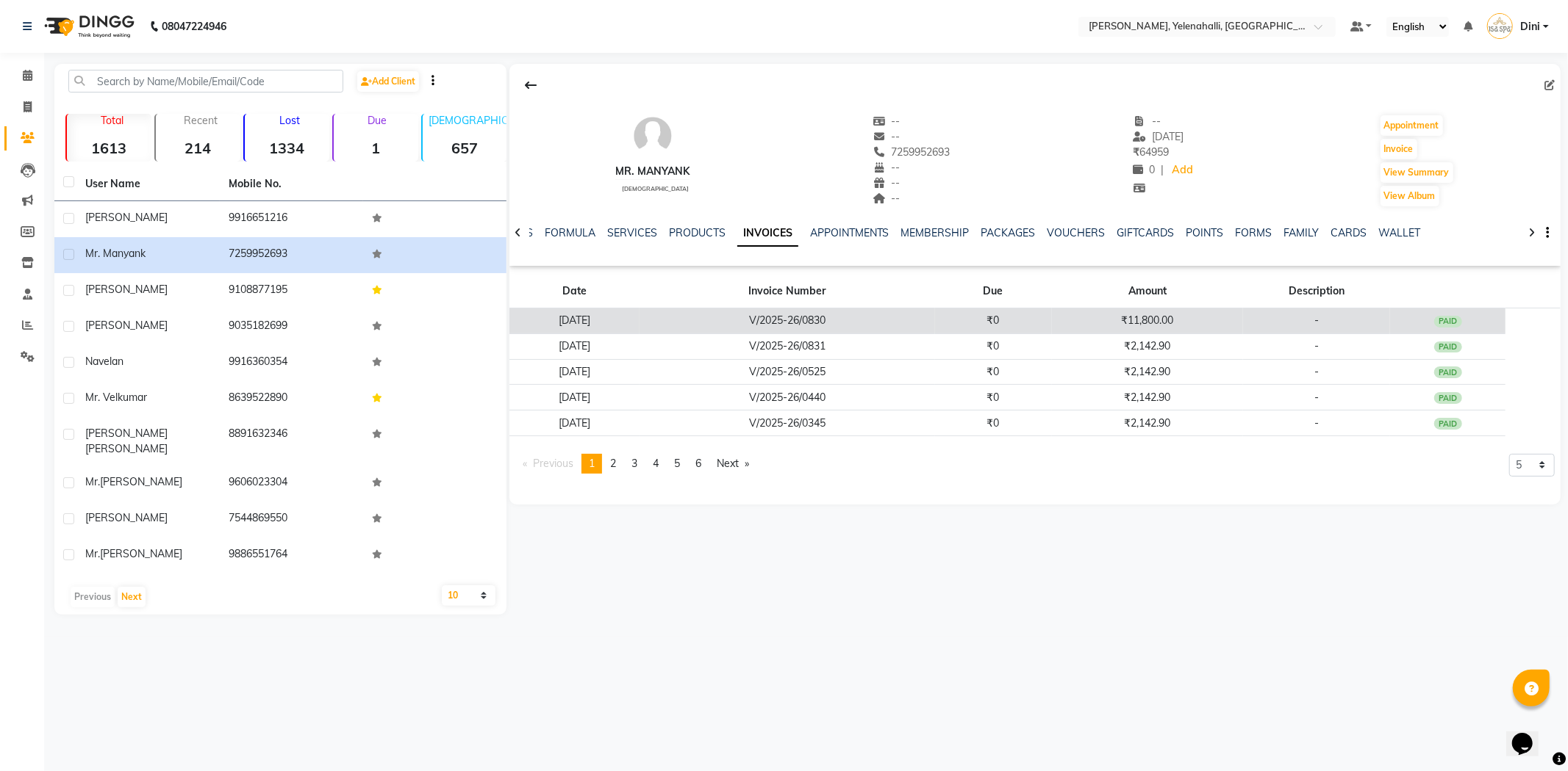
click at [934, 332] on td "V/2025-26/0830" at bounding box center [786, 321] width 295 height 25
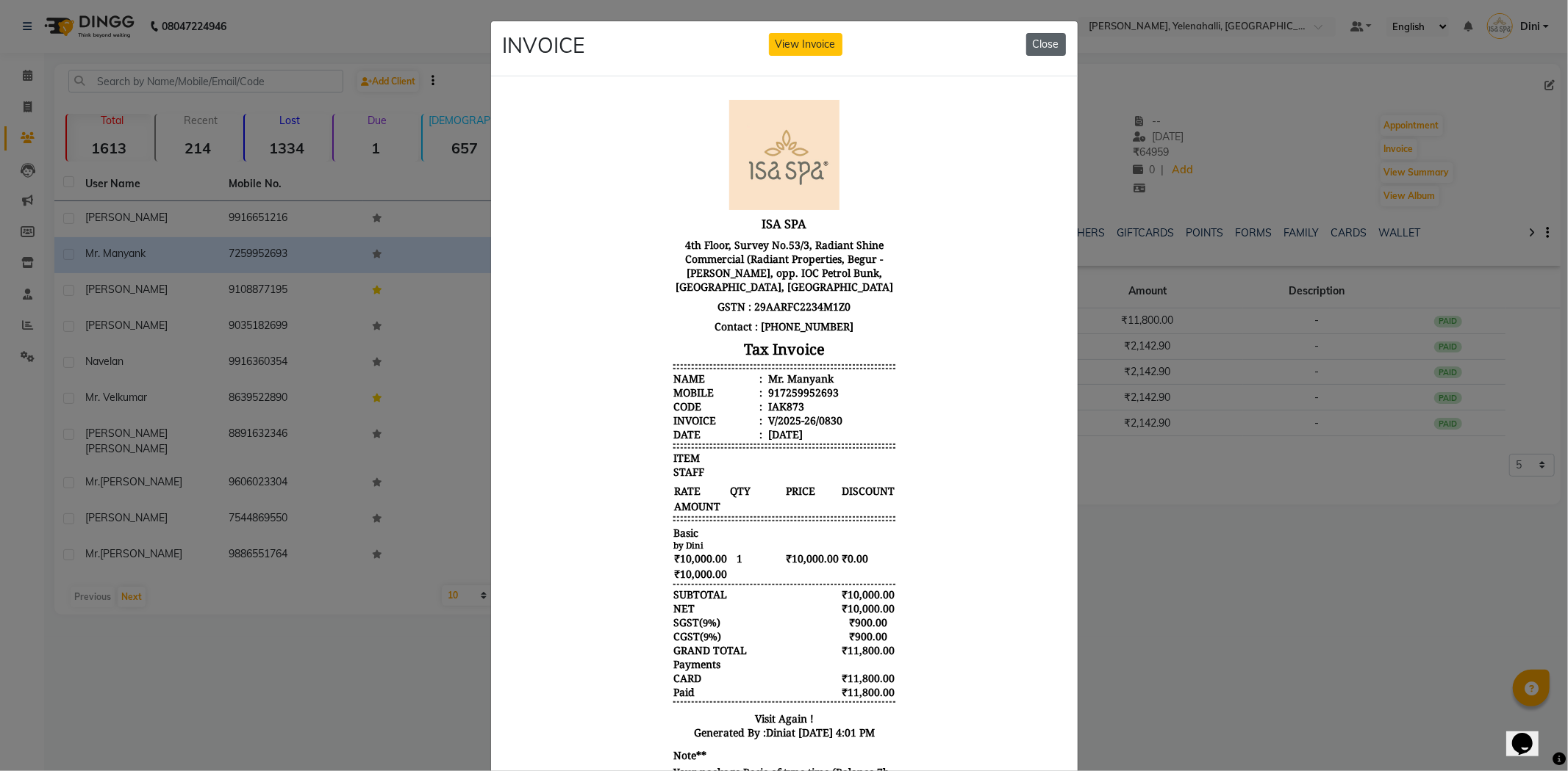
click at [1040, 37] on button "Close" at bounding box center [1046, 44] width 40 height 23
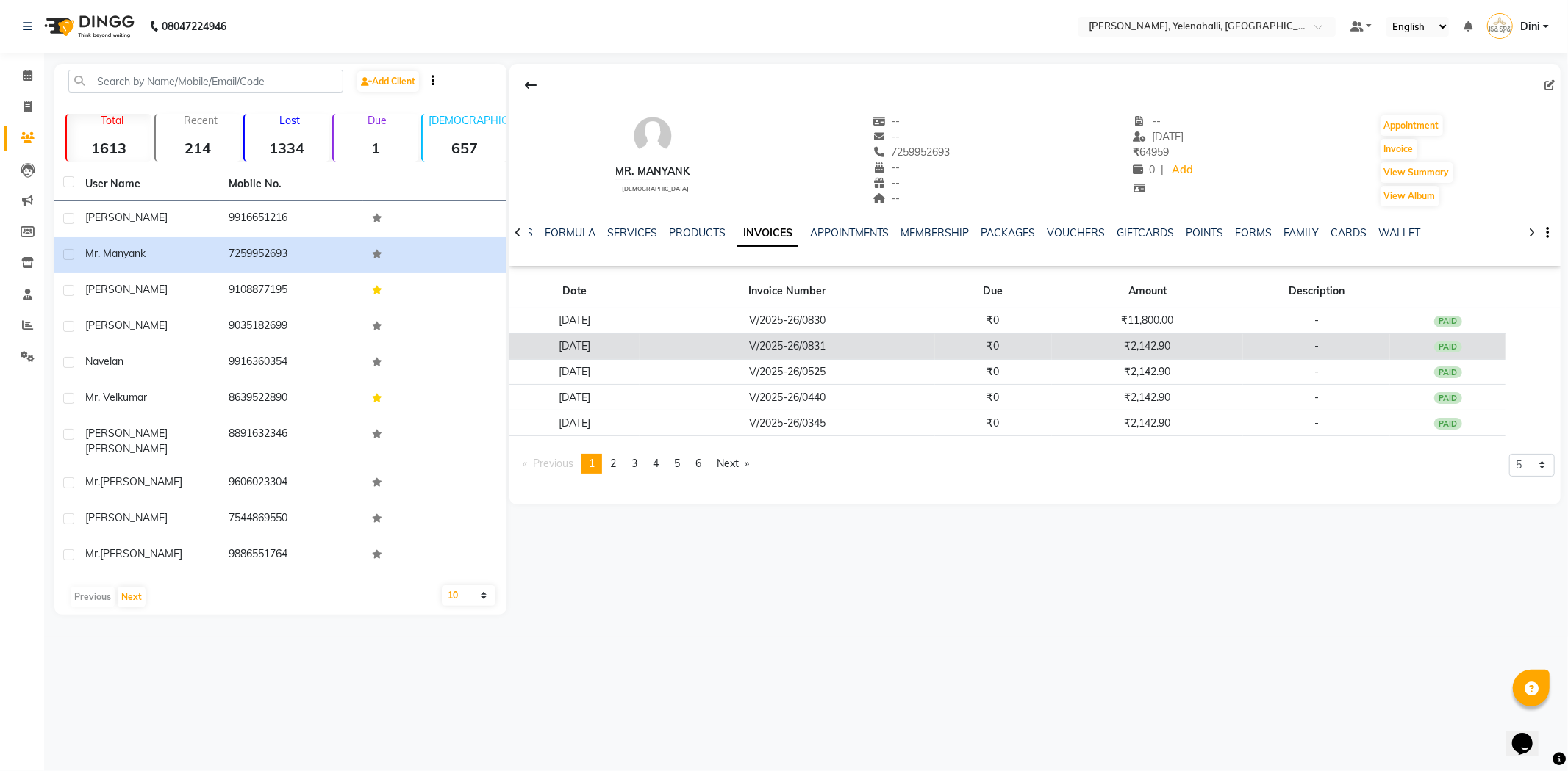
click at [1177, 355] on td "₹2,142.90" at bounding box center [1147, 346] width 192 height 25
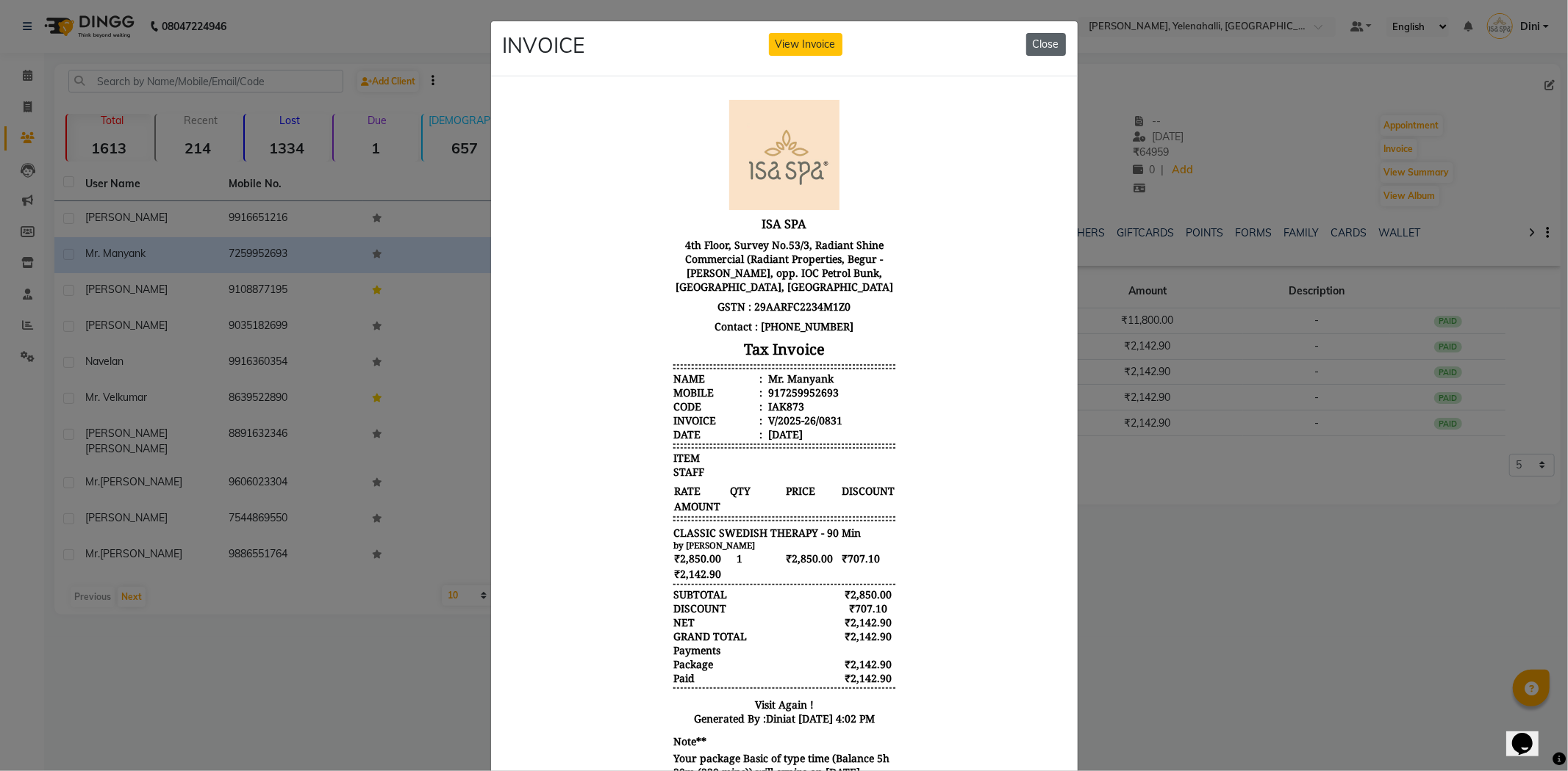
click at [1039, 33] on button "Close" at bounding box center [1046, 44] width 40 height 23
